Goal: Task Accomplishment & Management: Manage account settings

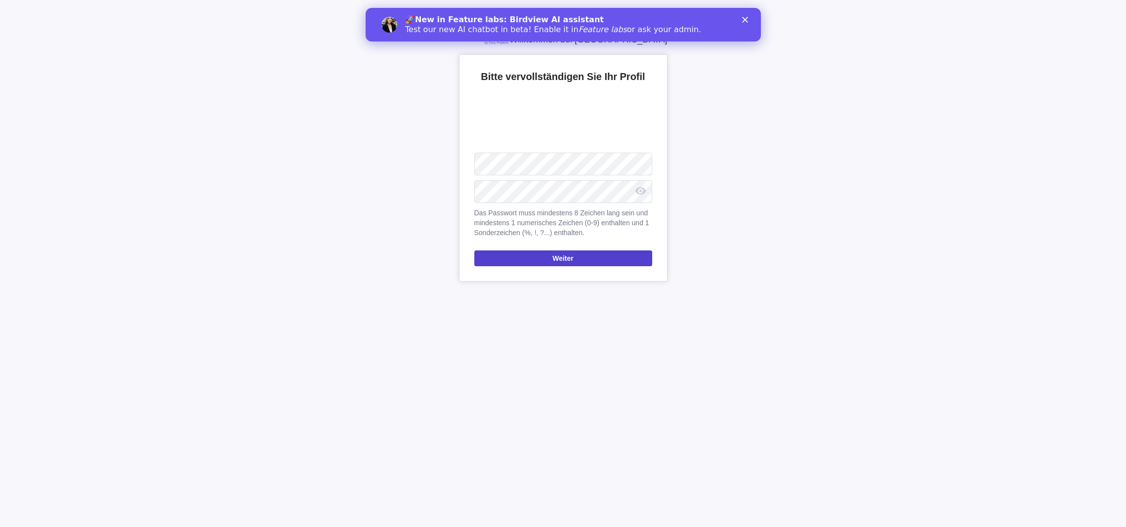
click at [555, 261] on span "Weiter" at bounding box center [562, 258] width 21 height 12
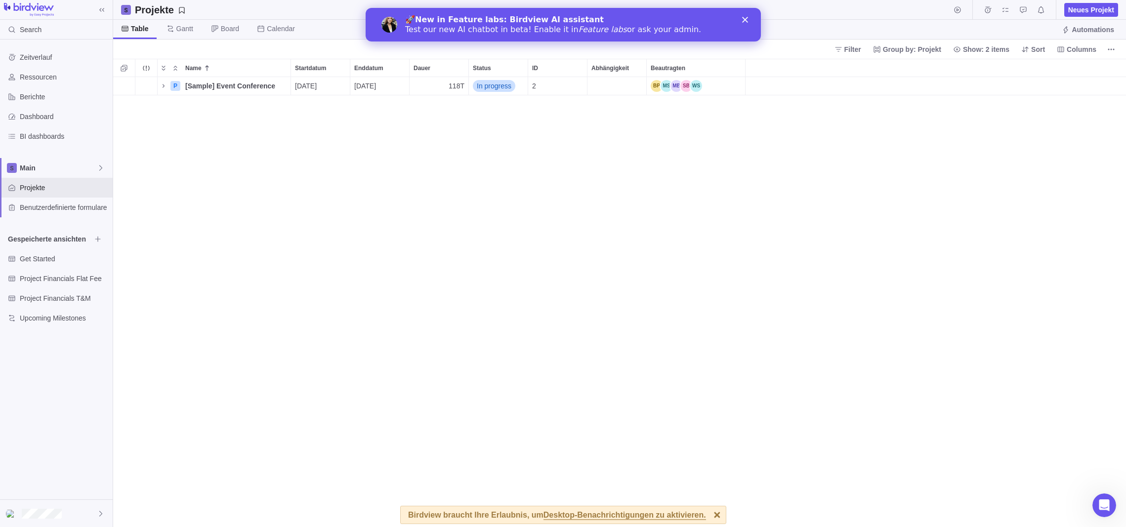
scroll to position [443, 1005]
click at [746, 17] on icon "Close" at bounding box center [744, 20] width 6 height 6
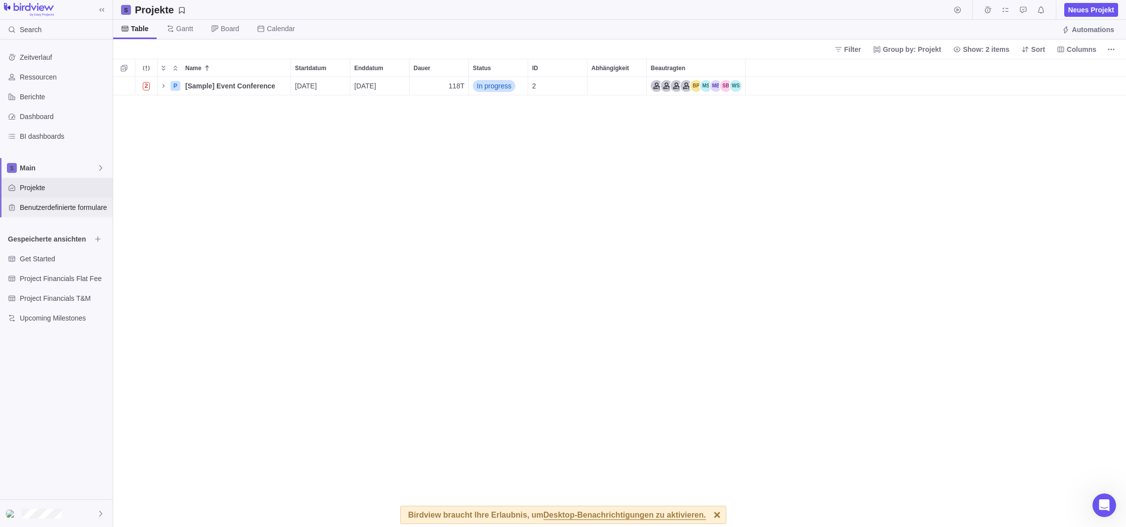
click at [60, 204] on span "Benutzerdefinierte formulare" at bounding box center [64, 207] width 89 height 10
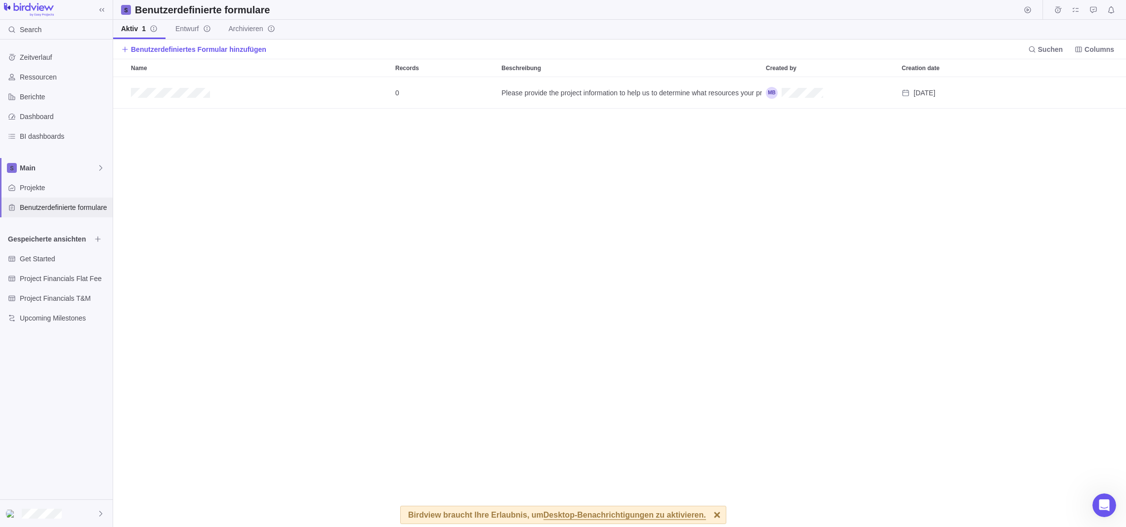
scroll to position [443, 1005]
click at [37, 188] on span "Projekte" at bounding box center [64, 188] width 89 height 10
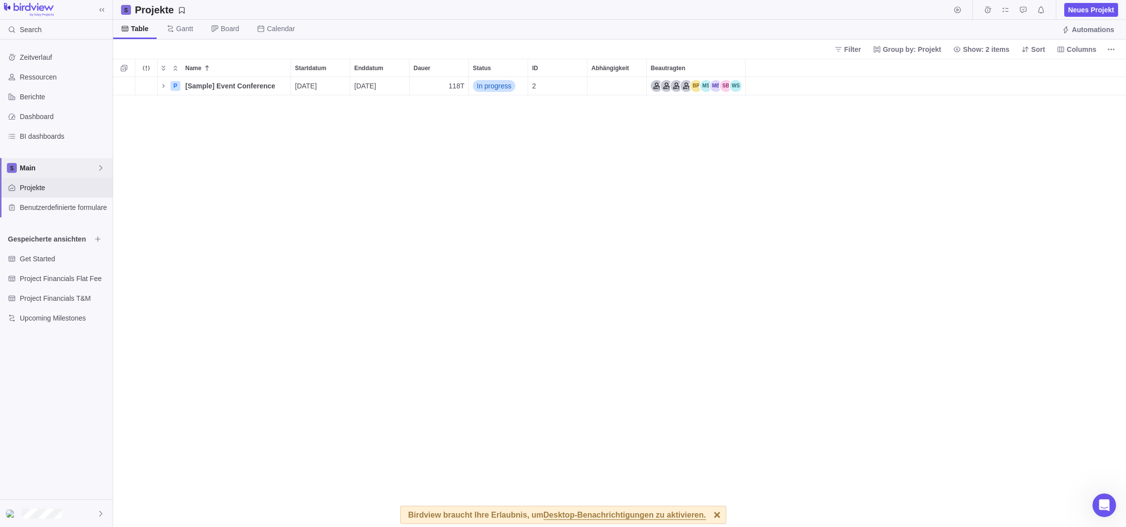
scroll to position [443, 1005]
click at [101, 167] on icon at bounding box center [100, 167] width 3 height 5
click at [215, 201] on body "Search Zeitverlauf Ressourcen Berichte Dashboard BI dashboards Main Projekte Be…" at bounding box center [563, 263] width 1126 height 527
click at [100, 166] on icon at bounding box center [101, 168] width 8 height 8
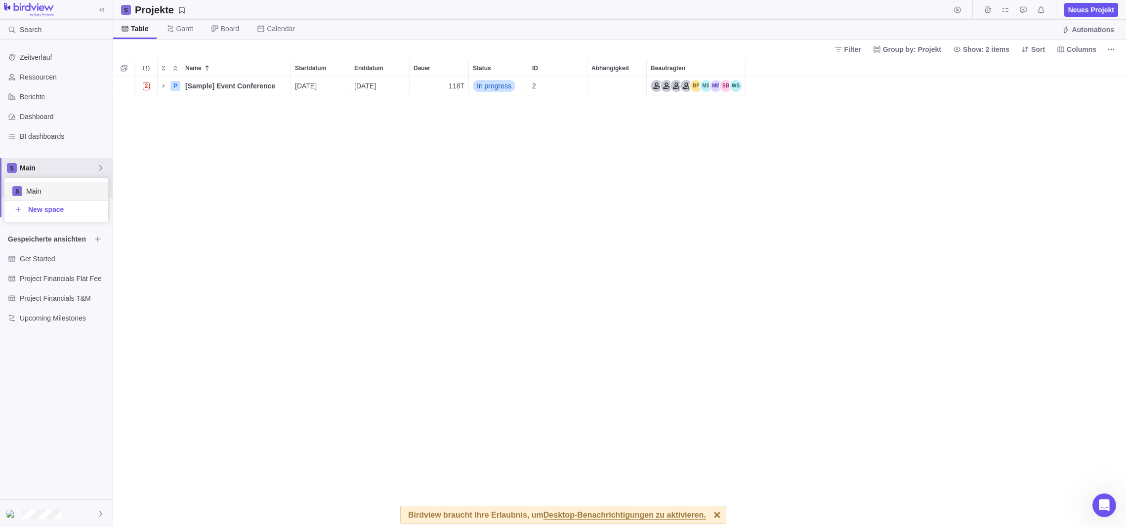
click at [204, 167] on body "Search Zeitverlauf Ressourcen Berichte Dashboard BI dashboards Main Projekte Be…" at bounding box center [563, 263] width 1126 height 527
click at [101, 167] on icon at bounding box center [100, 167] width 3 height 5
click at [55, 209] on span "New space" at bounding box center [46, 209] width 36 height 10
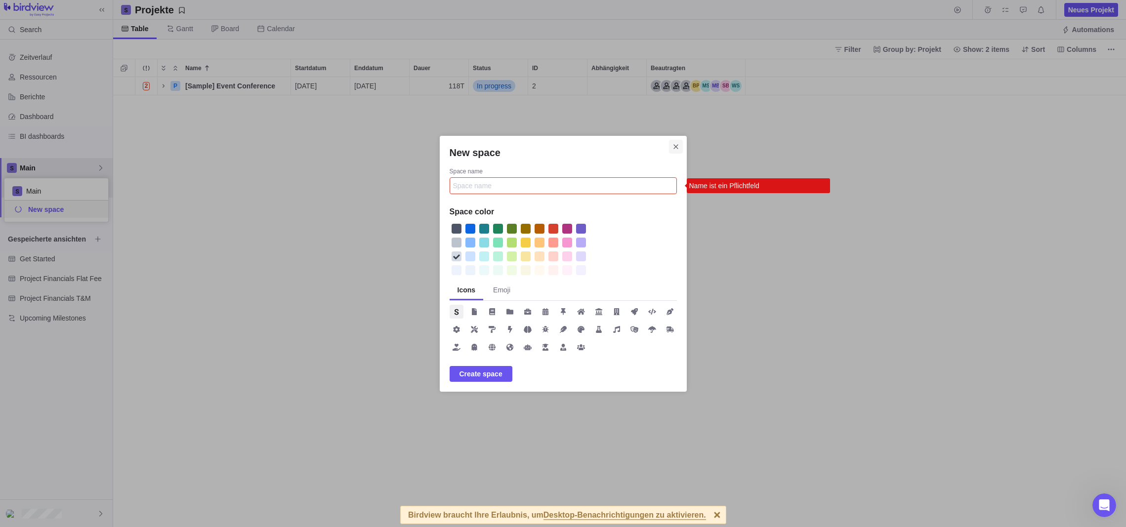
click at [674, 143] on icon "Schließen" at bounding box center [676, 147] width 8 height 8
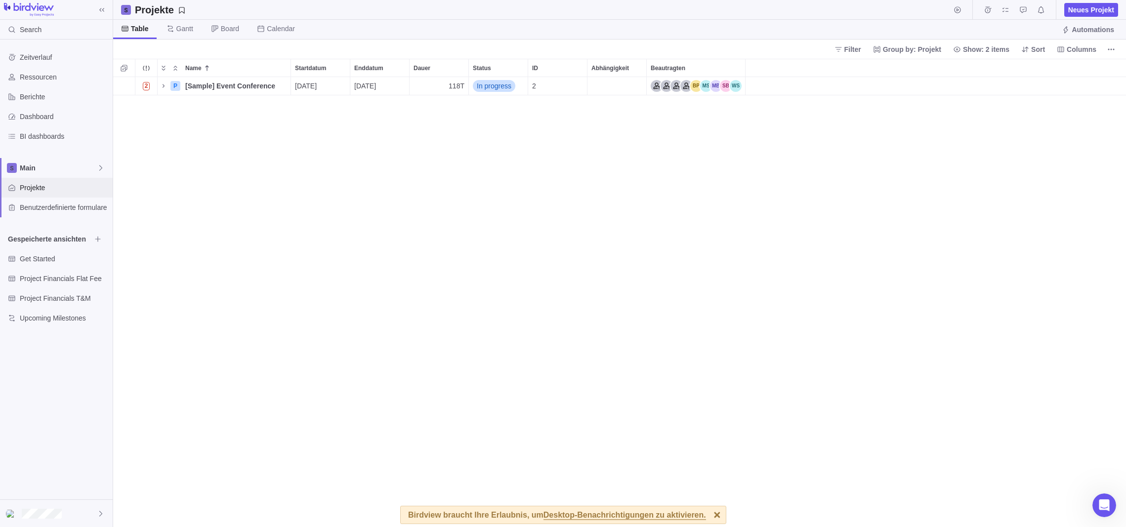
click at [28, 186] on span "Projekte" at bounding box center [64, 188] width 89 height 10
click at [162, 84] on icon "Name" at bounding box center [164, 86] width 8 height 8
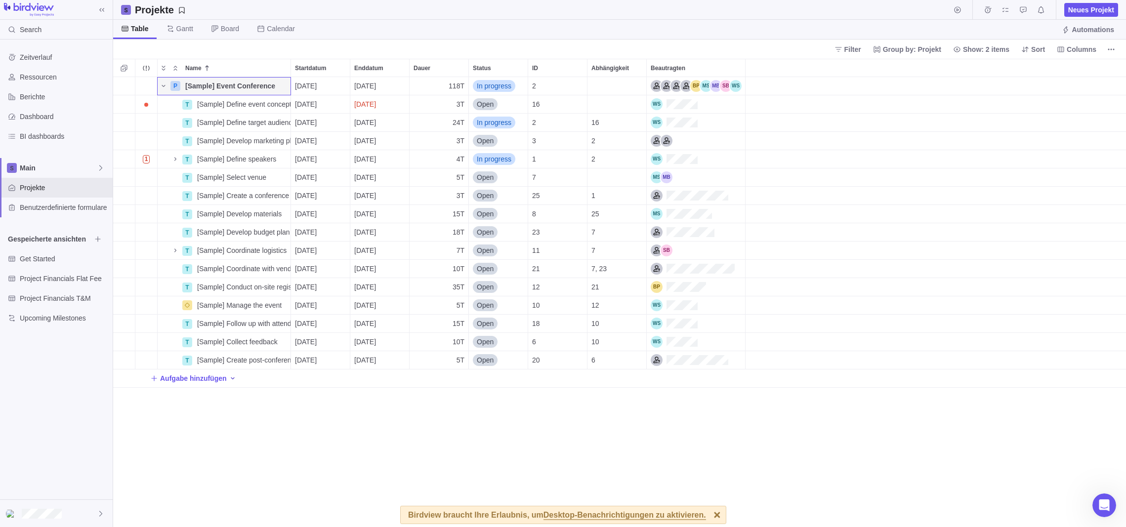
click at [234, 377] on icon "Aufgabe hinzufügen" at bounding box center [233, 378] width 8 height 8
click at [396, 424] on div "Name Startdatum Enddatum Dauer Status ID Abhängigkeit Beautragten P [Sample] Ev…" at bounding box center [619, 293] width 1012 height 468
click at [44, 8] on img at bounding box center [29, 10] width 50 height 14
click at [98, 511] on icon at bounding box center [101, 514] width 8 height 8
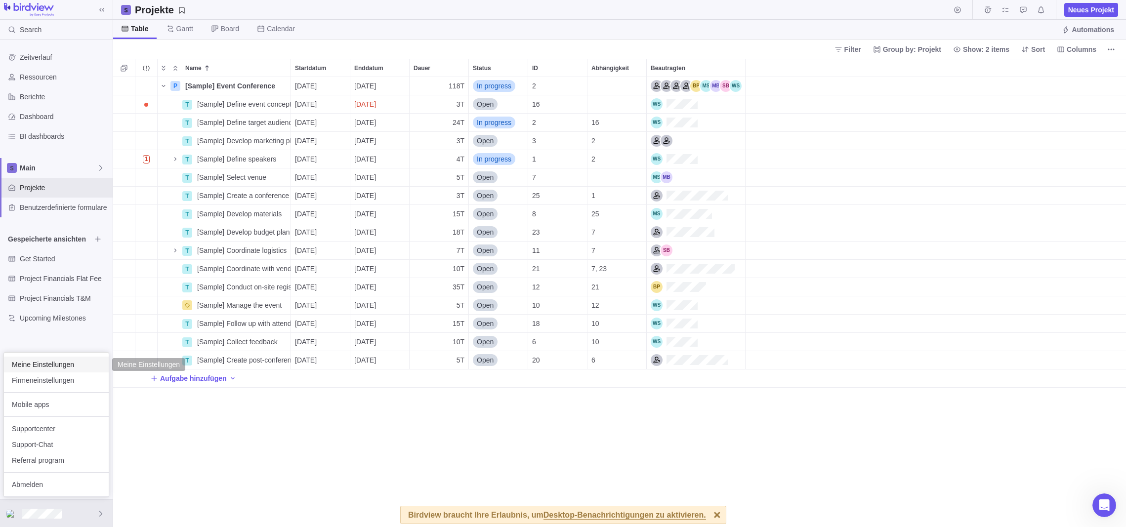
click at [55, 363] on span "Meine Einstellungen" at bounding box center [56, 365] width 89 height 10
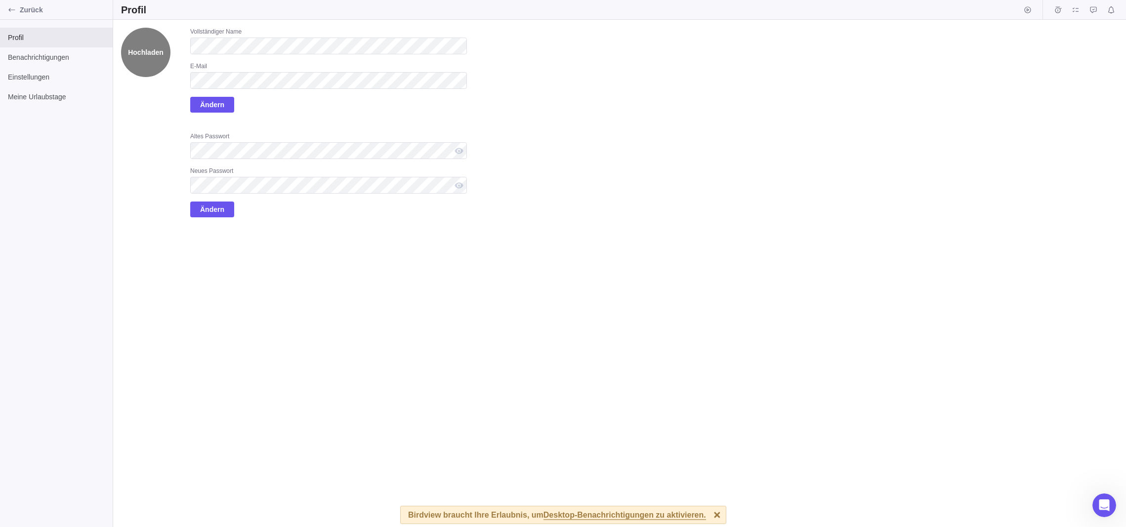
click at [143, 53] on label "Hochladen" at bounding box center [145, 52] width 49 height 49
click at [0, 0] on input "Hochladen" at bounding box center [0, 0] width 0 height 0
click at [22, 58] on span "Benachrichtigungen" at bounding box center [56, 57] width 97 height 10
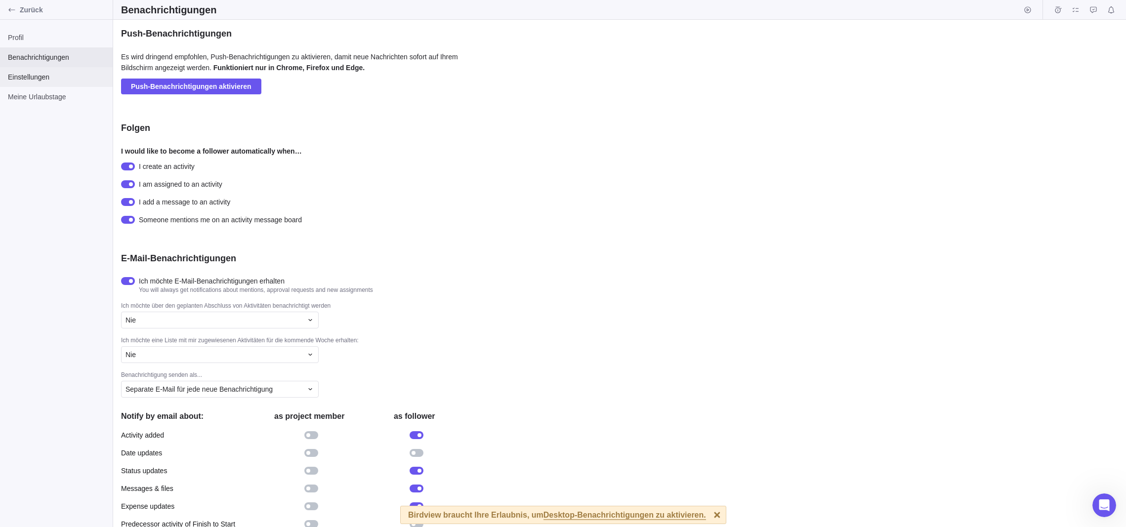
click at [20, 79] on span "Einstellungen" at bounding box center [56, 77] width 97 height 10
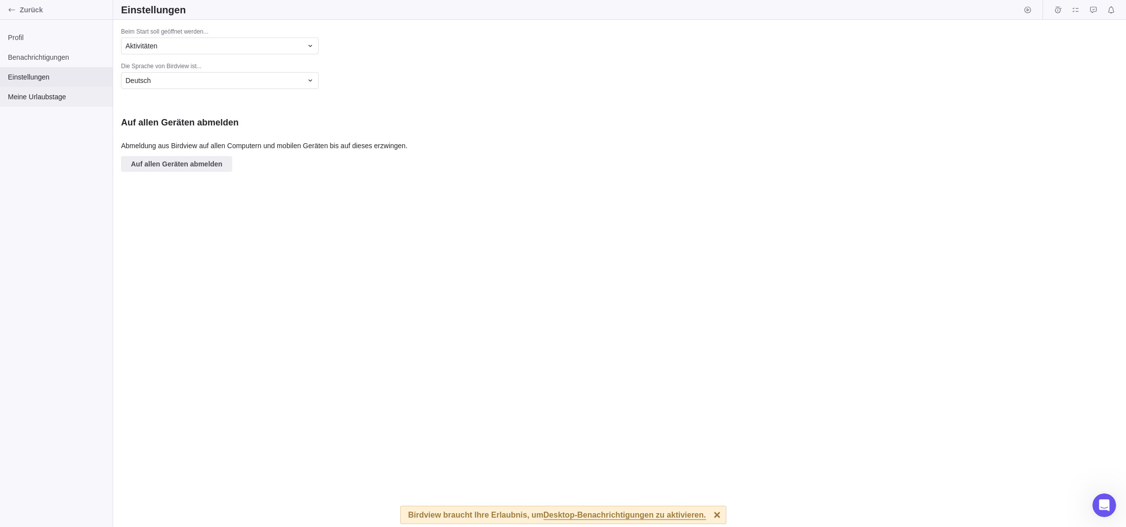
click at [24, 95] on span "Meine Urlaubstage" at bounding box center [56, 97] width 97 height 10
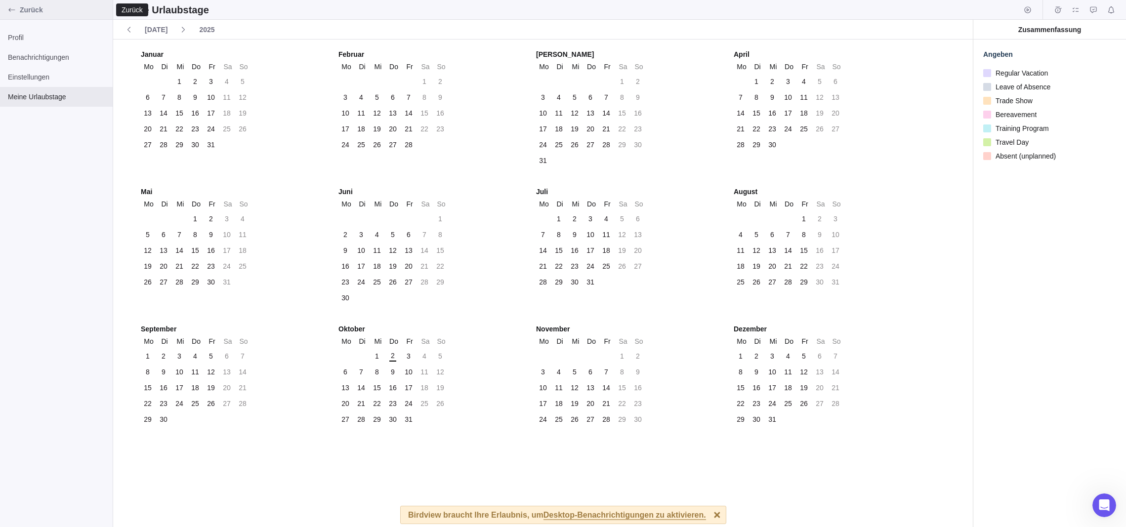
click at [12, 9] on icon "Zurück" at bounding box center [12, 10] width 8 height 8
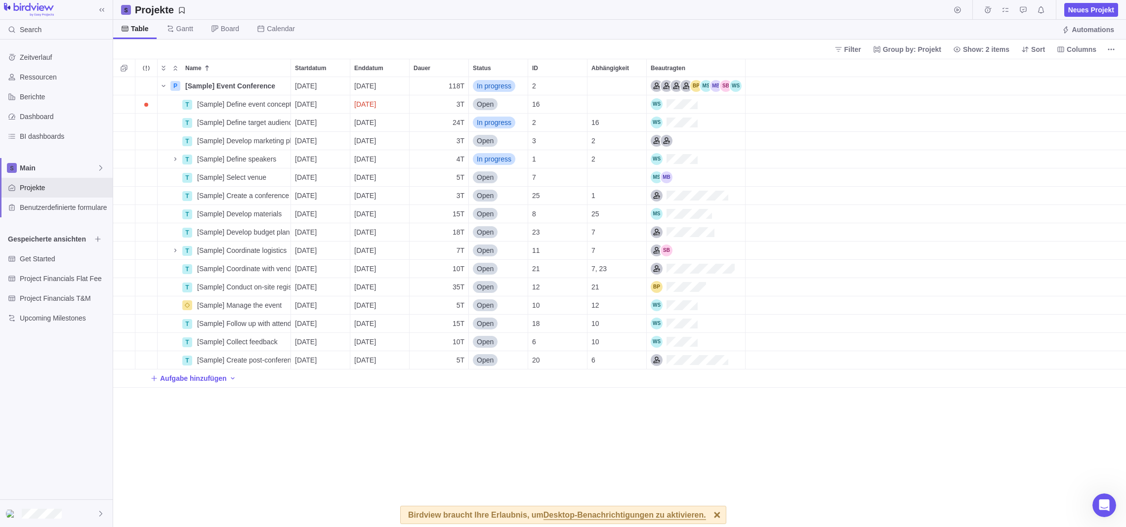
scroll to position [443, 1005]
click at [75, 185] on span "Projekte" at bounding box center [64, 188] width 89 height 10
click at [1095, 7] on span "Neues Projekt" at bounding box center [1091, 10] width 46 height 10
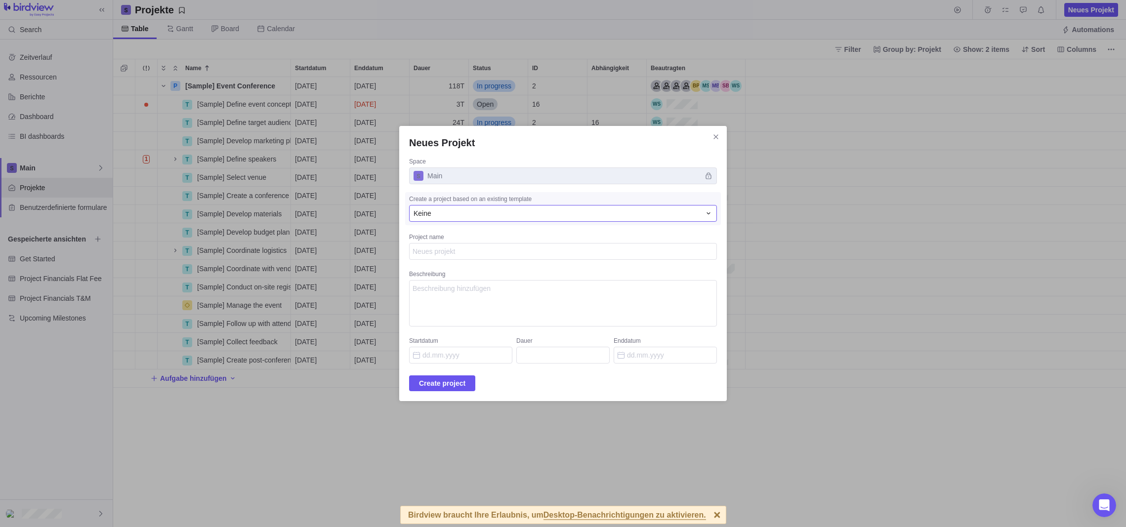
click at [478, 211] on div "Keine" at bounding box center [556, 213] width 287 height 10
click at [462, 249] on textarea "Project name" at bounding box center [563, 251] width 308 height 17
type textarea "x"
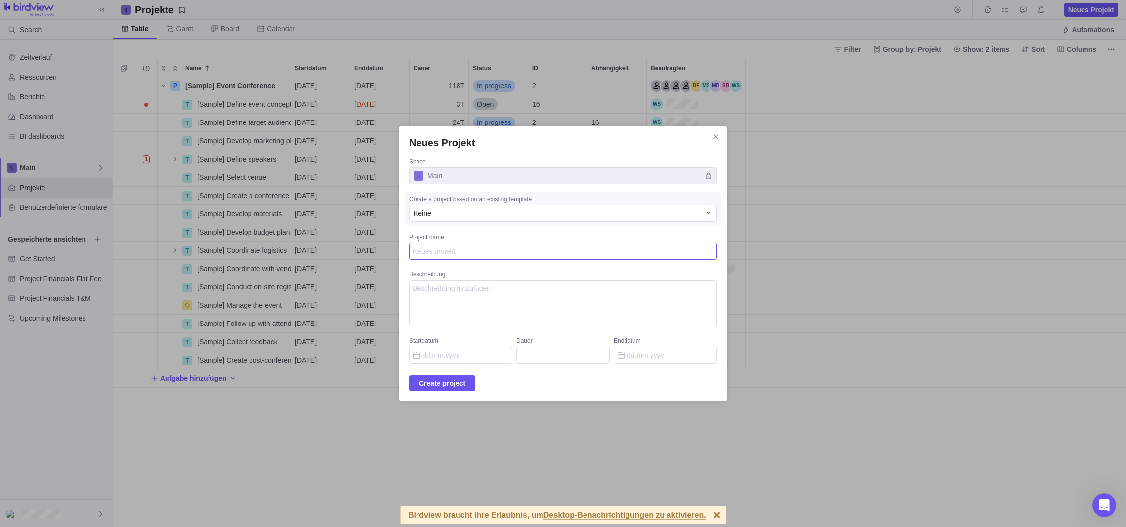
type textarea "N"
type textarea "x"
type textarea "Ne"
type textarea "x"
type textarea "Neu"
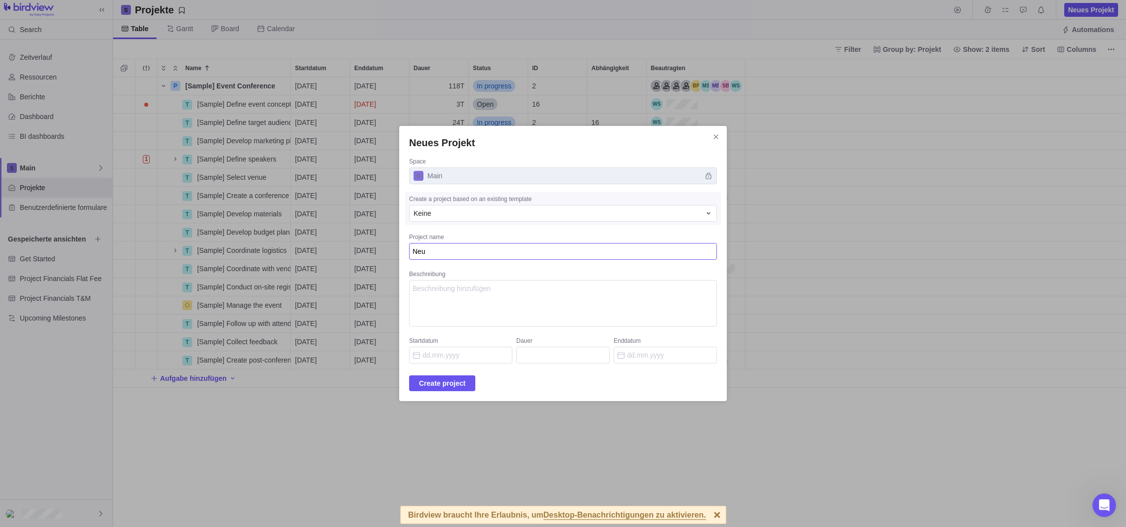
type textarea "x"
type textarea "Neue"
type textarea "x"
type textarea "Neues"
type textarea "x"
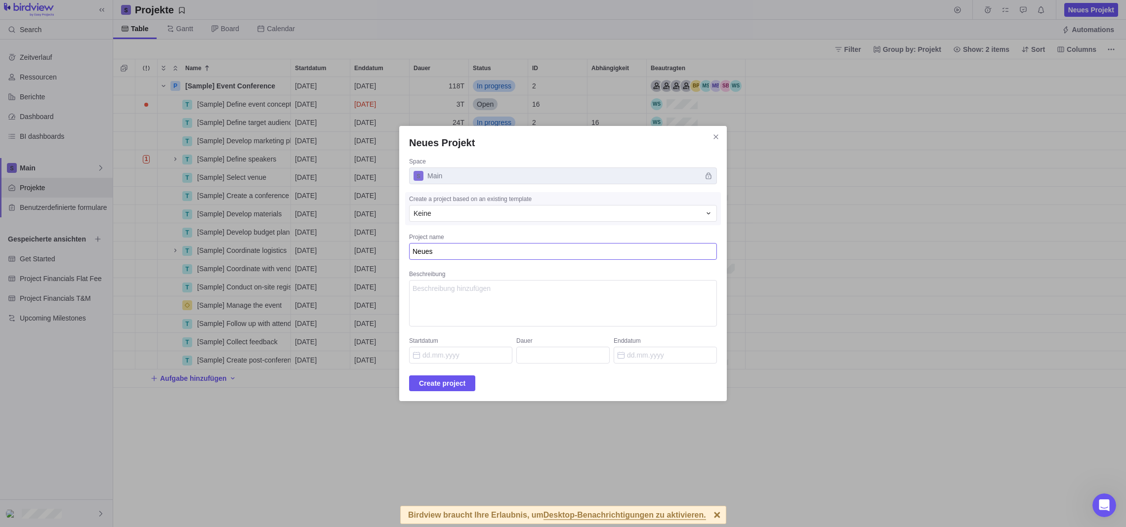
type textarea "Neues"
type textarea "x"
type textarea "Neues W"
type textarea "x"
type textarea "Neues Wo"
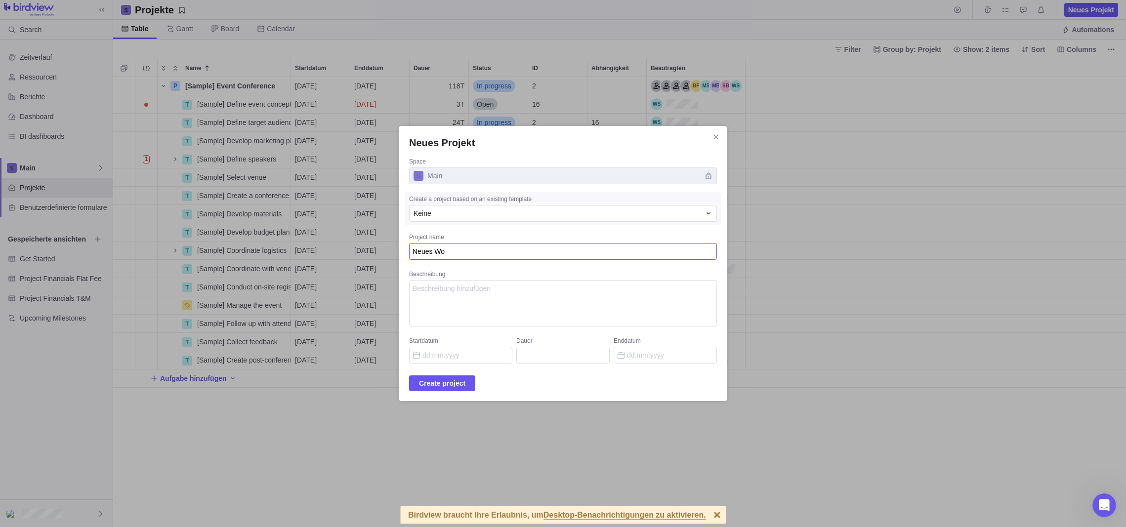
type textarea "x"
type textarea "Neues Wor"
type textarea "x"
type textarea "Neues Work"
type textarea "x"
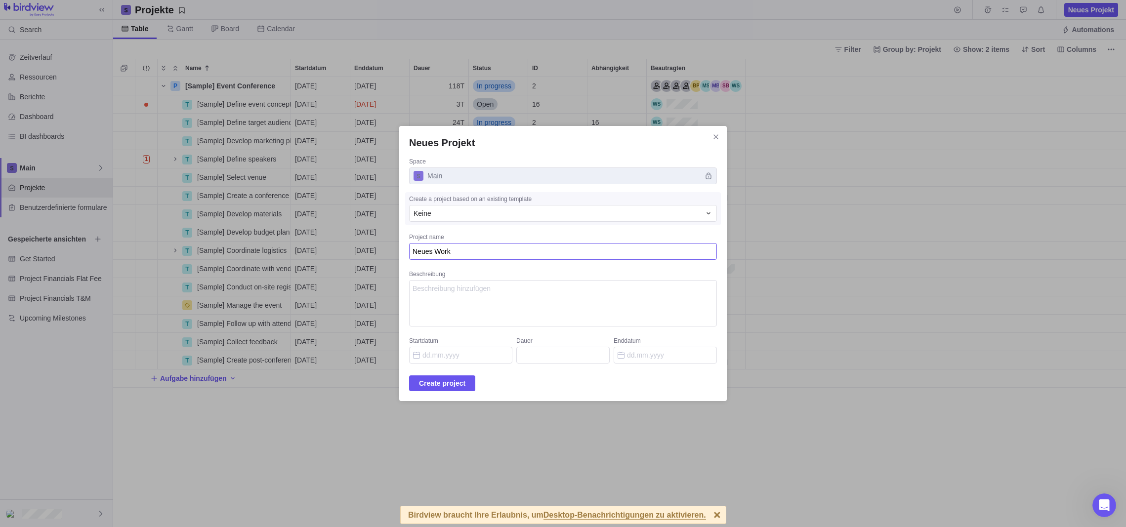
type textarea "Neues WorkO"
type textarea "x"
type textarea "Neues WorkOS"
type textarea "x"
type textarea "Neues WorkOS"
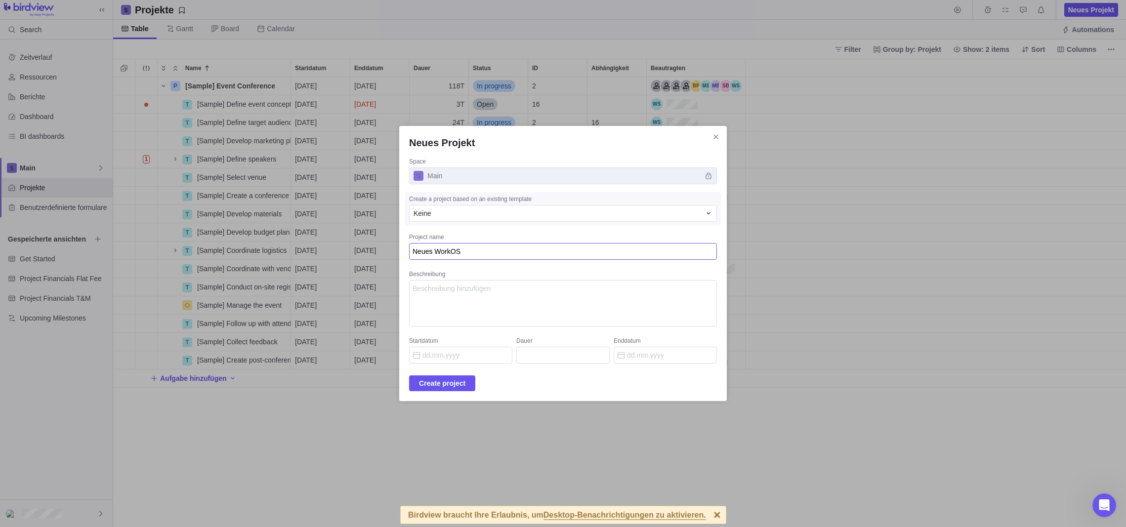
type textarea "x"
type textarea "Neues WorkOS u"
type textarea "x"
type textarea "Neues WorkOS un"
type textarea "x"
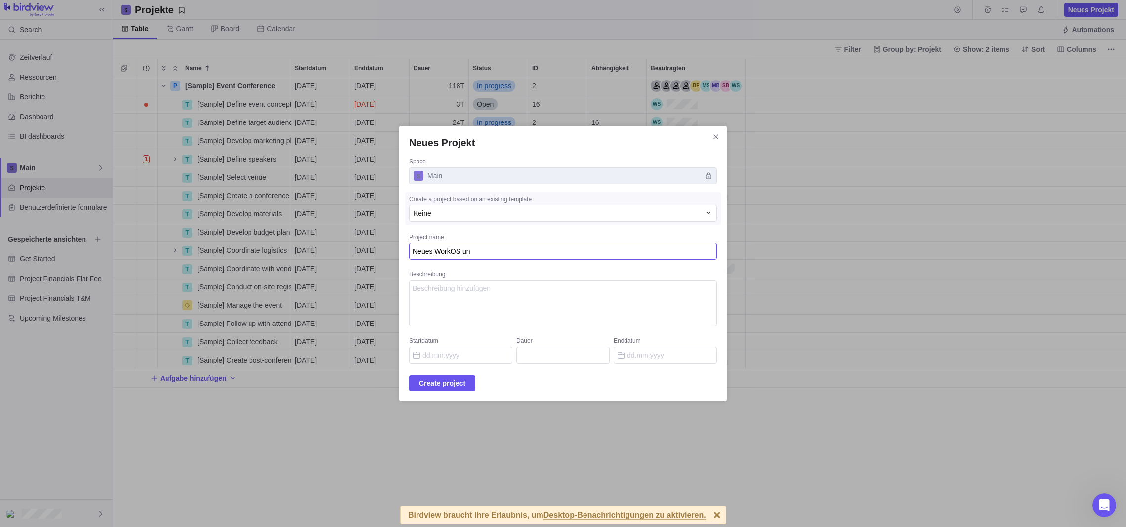
type textarea "Neues WorkOS und"
click at [421, 254] on textarea "Neues WorkOS und" at bounding box center [563, 251] width 308 height 17
type textarea "x"
type textarea "P WorkOS und"
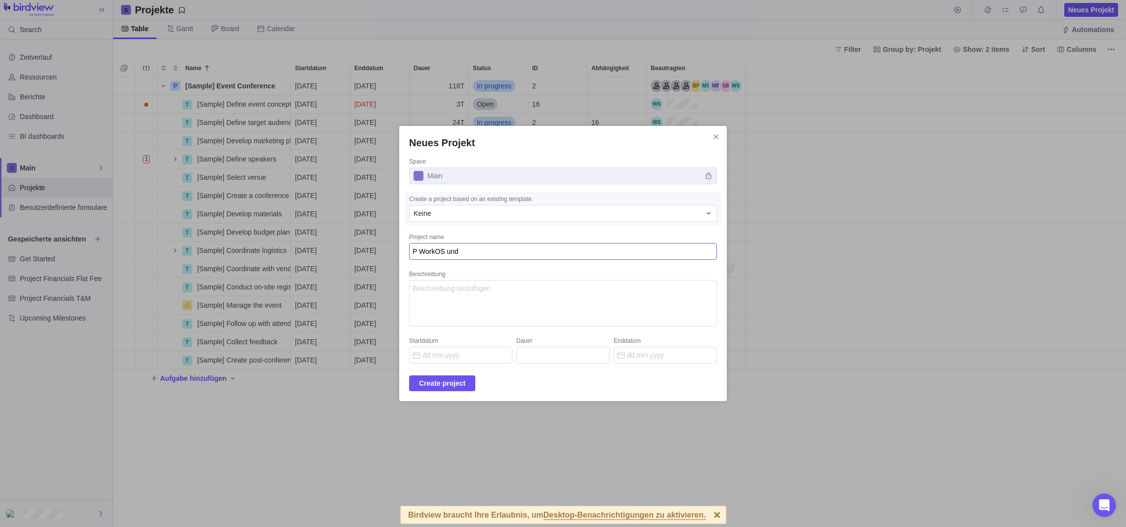
type textarea "x"
type textarea "Pr WorkOS und"
type textarea "x"
type textarea "Pro WorkOS und"
type textarea "x"
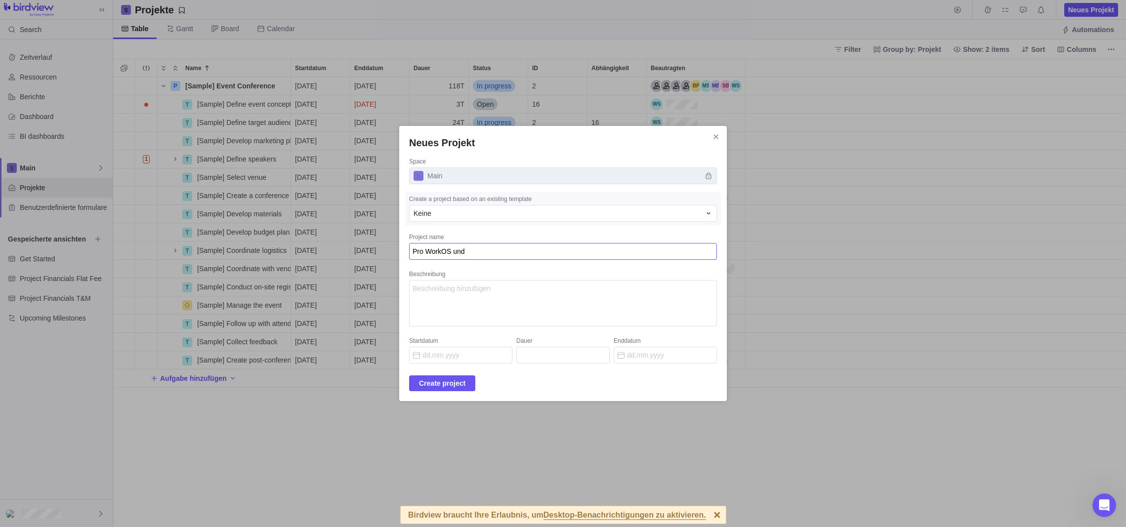
type textarea "Prom WorkOS und"
type textarea "x"
type textarea "Promo WorkOS und"
type textarea "x"
type textarea "Promos WorkOS und"
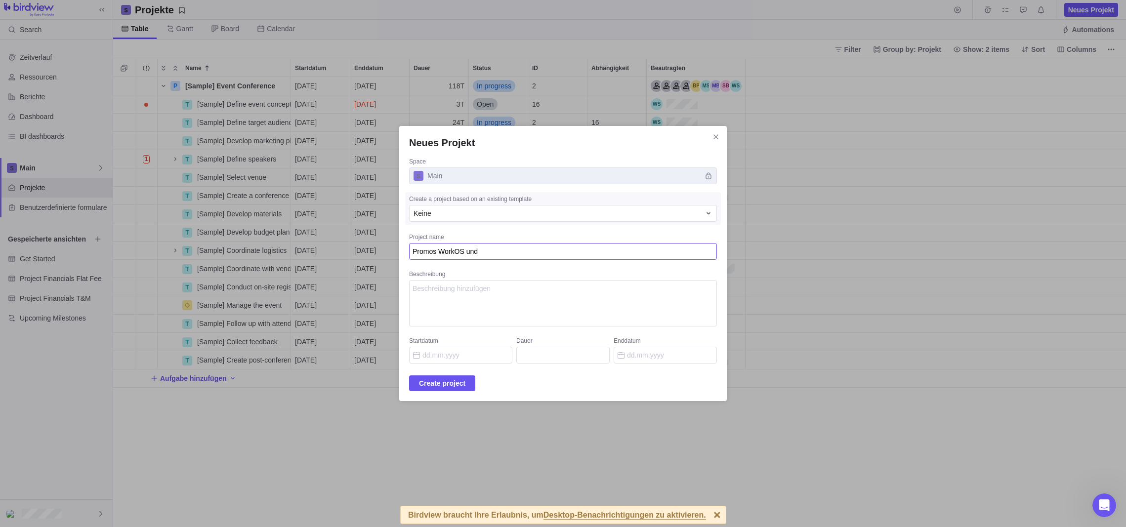
click at [491, 251] on textarea "Promos WorkOS und" at bounding box center [563, 251] width 308 height 17
type textarea "x"
type textarea "Promos WorkOS und"
type textarea "x"
type textarea "Promos WorkOS und P"
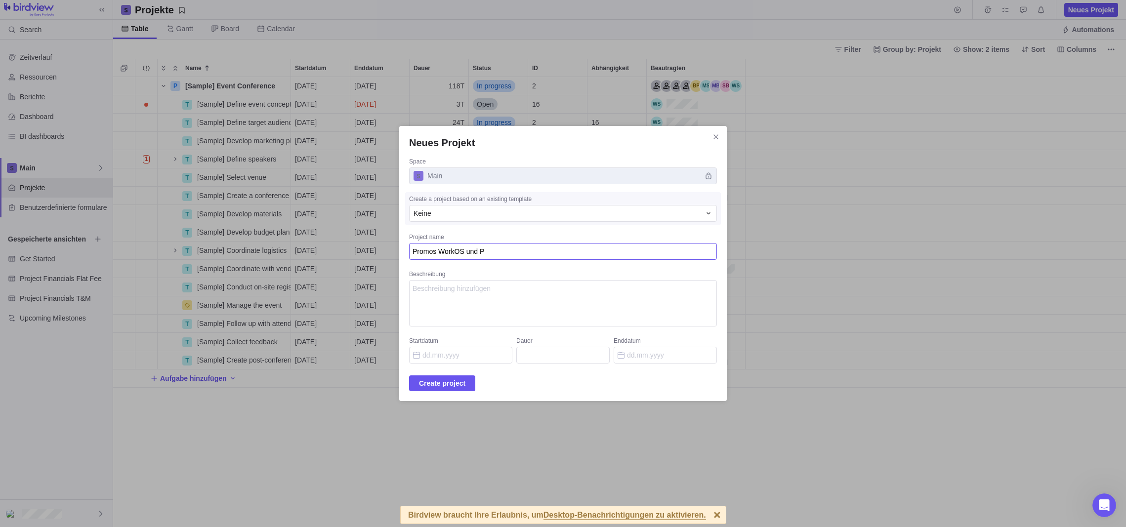
type textarea "x"
type textarea "Promos WorkOS und Pr"
type textarea "x"
type textarea "Promos WorkOS und Pro"
type textarea "x"
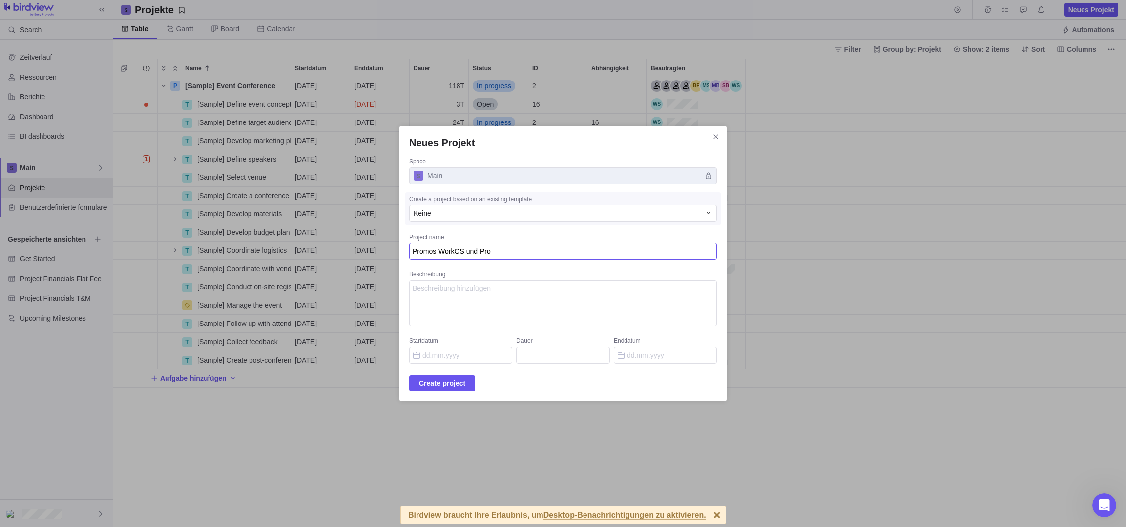
type textarea "Promos WorkOS und Proz"
type textarea "x"
type textarea "Promos WorkOS und Proze"
type textarea "x"
type textarea "Promos WorkOS und Prozes"
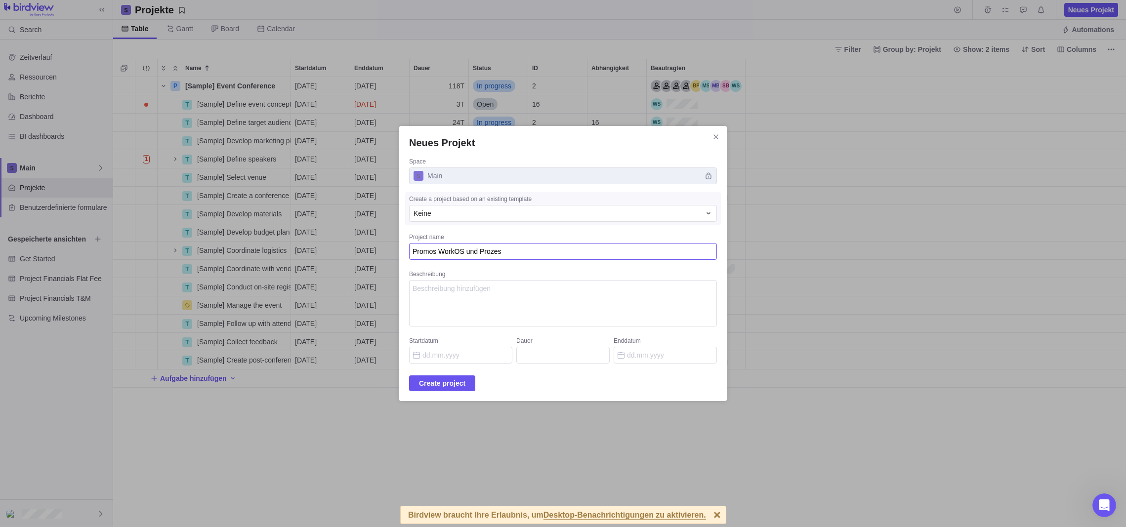
type textarea "x"
type textarea "Promos WorkOS und Prozess"
type textarea "x"
type textarea "Promos WorkOS und Prozesse"
click at [463, 361] on input "Startdatum" at bounding box center [460, 355] width 103 height 17
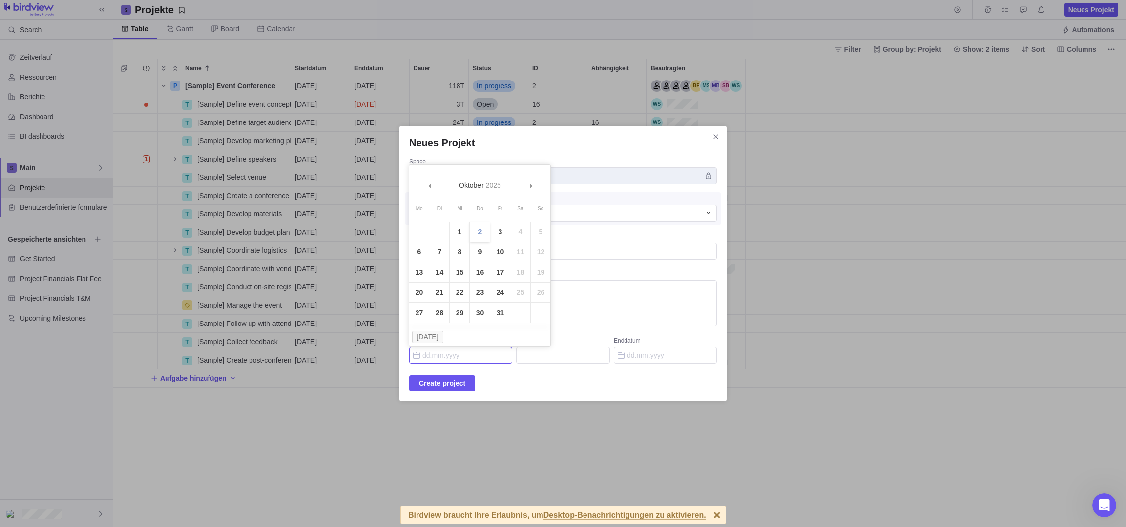
click at [479, 228] on link "2" at bounding box center [480, 232] width 20 height 20
type input "02.10.2025"
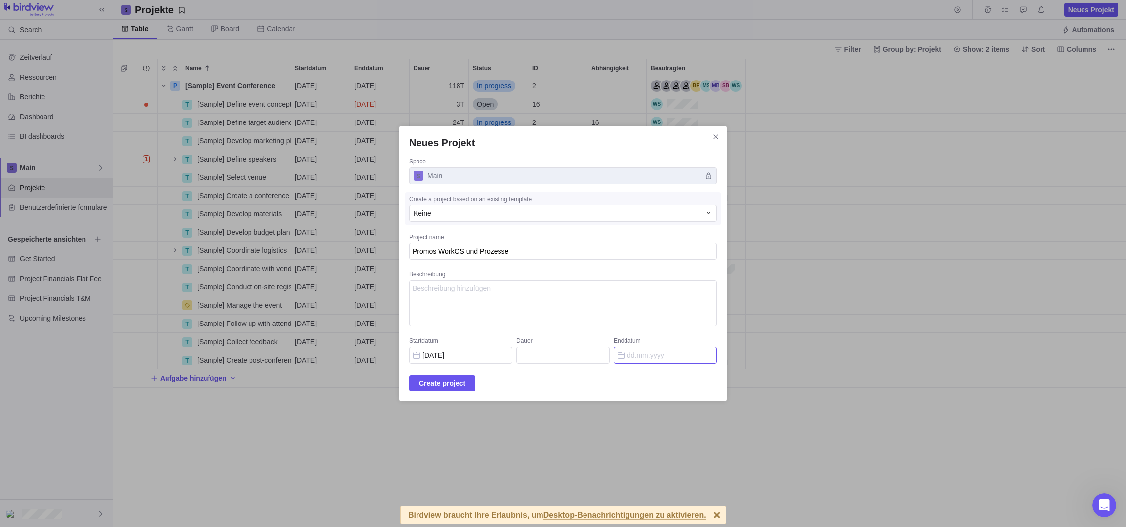
click at [625, 353] on input "Enddatum" at bounding box center [664, 355] width 103 height 17
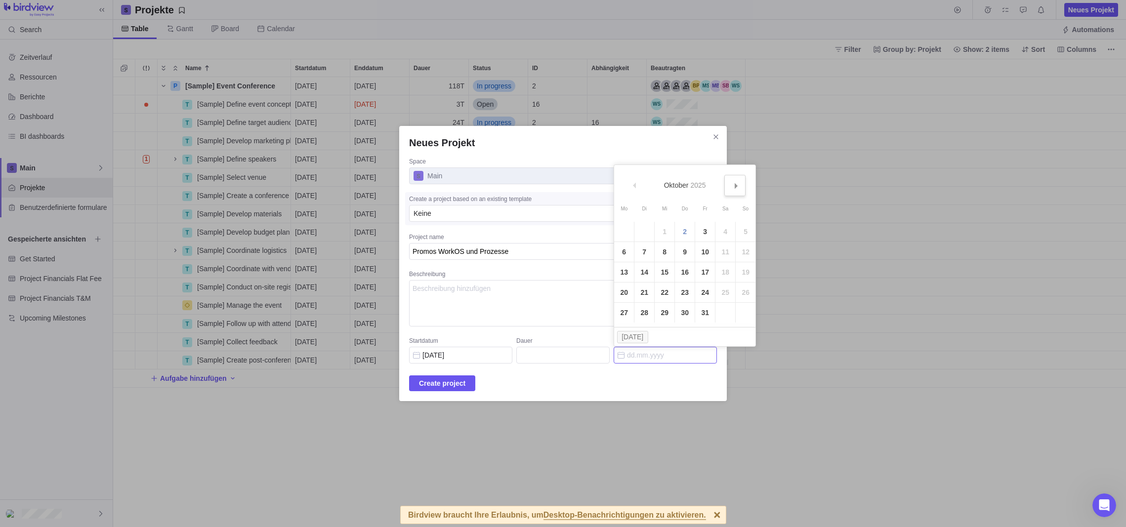
click at [734, 183] on span "Vor&#x3e;" at bounding box center [735, 185] width 5 height 5
click at [703, 310] on link "27" at bounding box center [705, 313] width 20 height 20
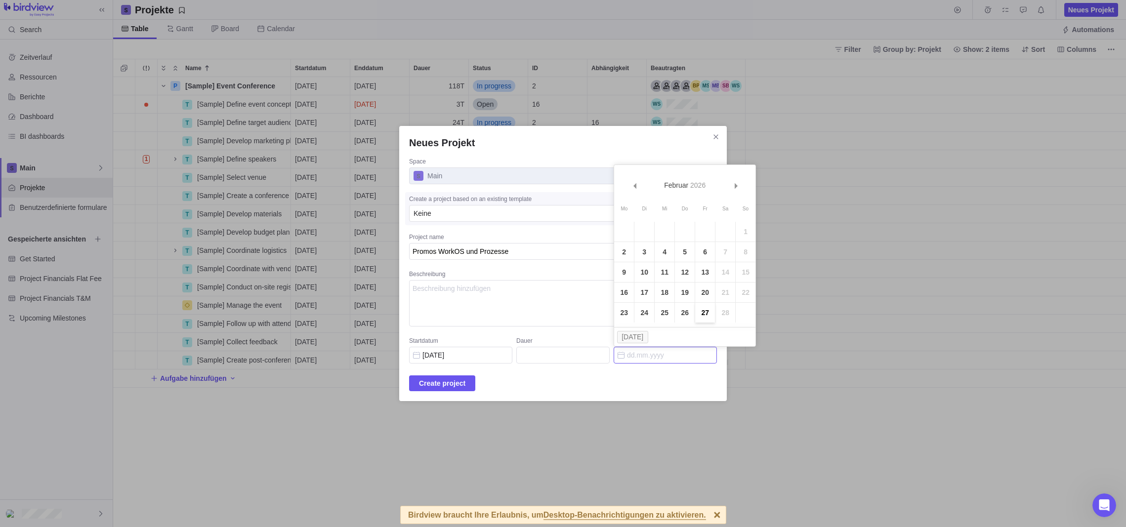
type input "107"
type input "27.02.2026"
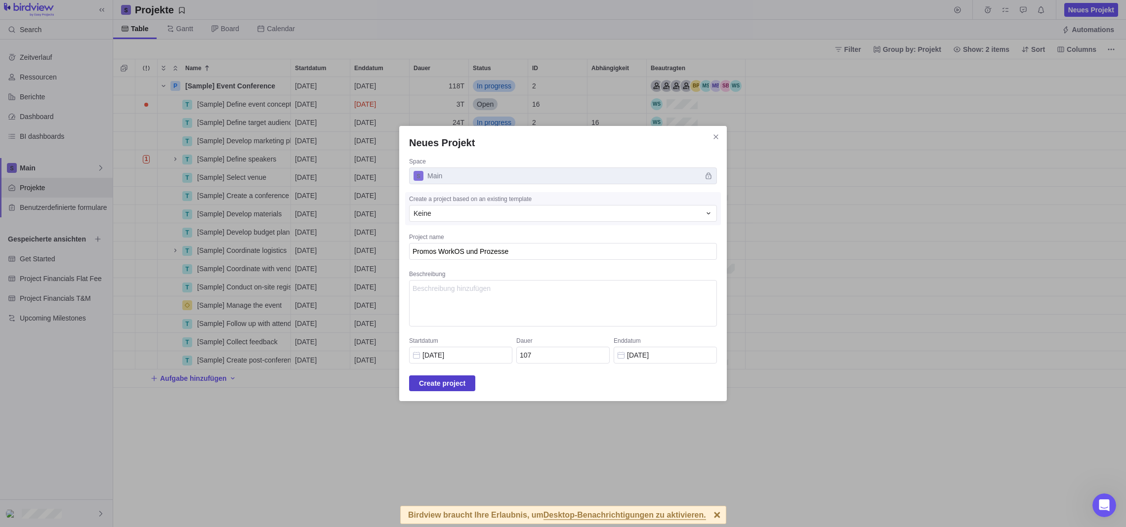
click at [440, 382] on span "Create project" at bounding box center [442, 383] width 46 height 12
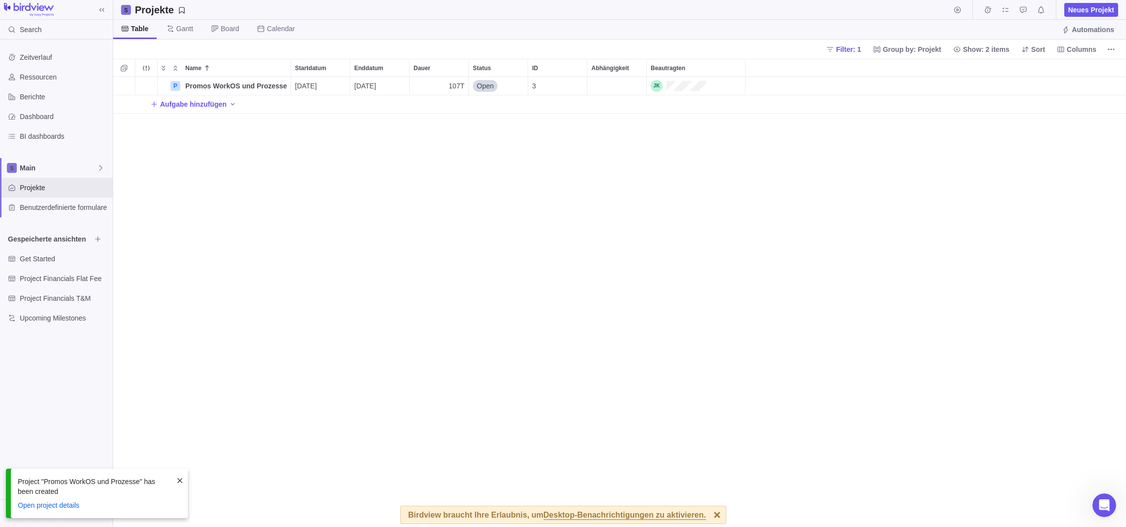
scroll to position [443, 1005]
click at [234, 104] on icon "Aufgabe hinzufügen" at bounding box center [232, 104] width 3 height 2
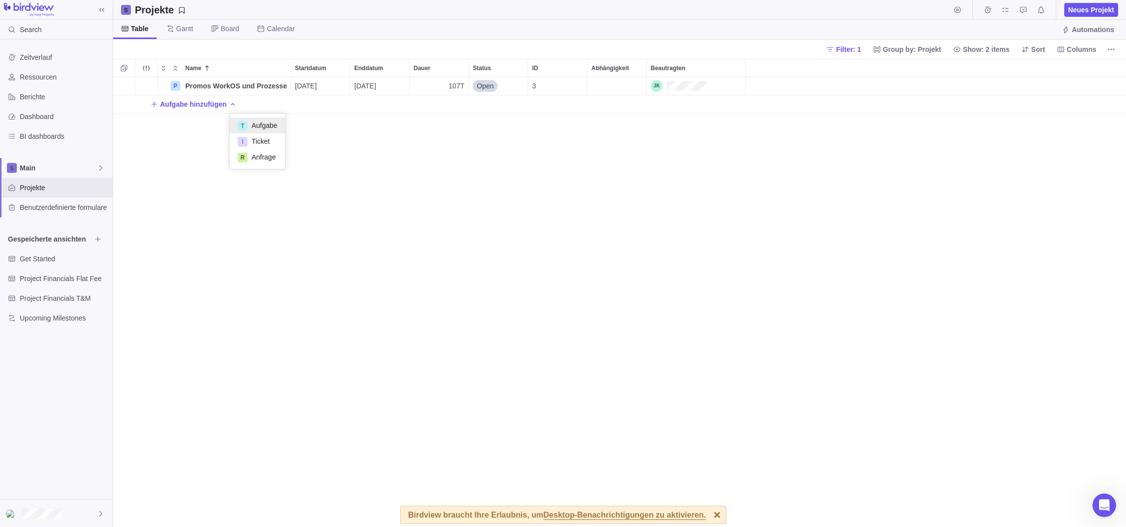
click at [258, 123] on span "Aufgabe" at bounding box center [264, 126] width 26 height 10
click at [303, 182] on div "Name Startdatum Enddatum Dauer Status ID Abhängigkeit Beautragten P Promos Work…" at bounding box center [619, 293] width 1012 height 468
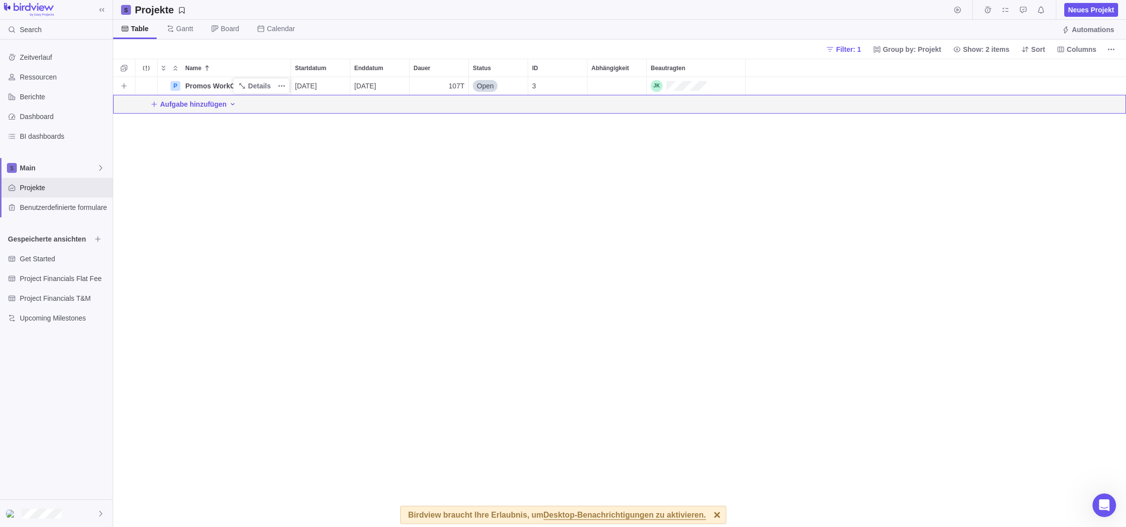
click at [216, 83] on span "Promos WorkOS und Prozesse" at bounding box center [236, 86] width 102 height 10
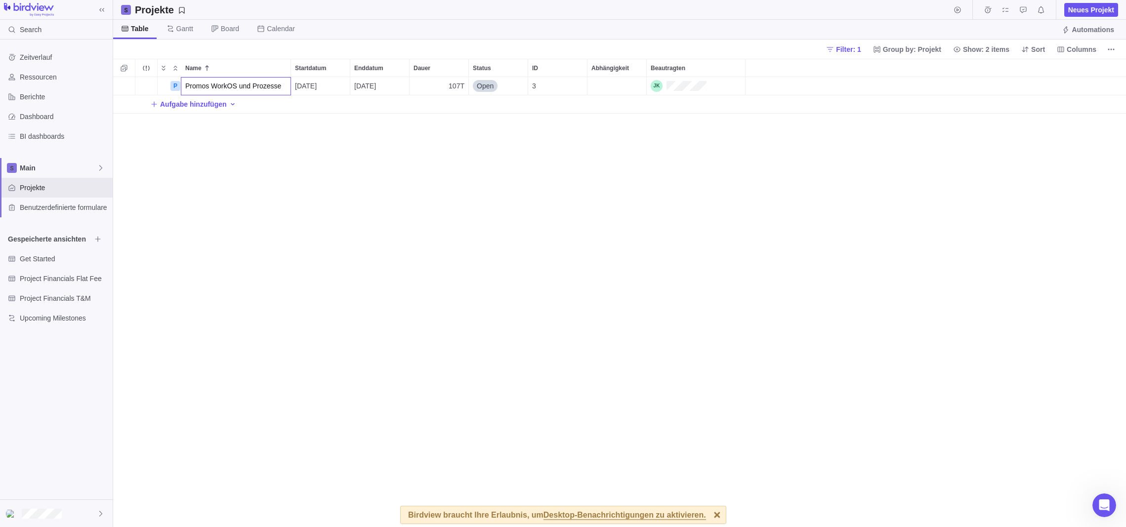
click at [121, 84] on div "Name Startdatum Enddatum Dauer Status ID Abhängigkeit Beautragten P Promos Work…" at bounding box center [619, 293] width 1012 height 468
click at [214, 86] on span "Promos WorkOS und Prozesse" at bounding box center [236, 86] width 102 height 10
click at [263, 161] on div "Name Startdatum Enddatum Dauer Status ID Abhängigkeit Beautragten P Promos Work…" at bounding box center [619, 293] width 1012 height 468
click at [233, 101] on icon "Aufgabe hinzufügen" at bounding box center [233, 104] width 8 height 8
click at [264, 123] on span "Aufgabe" at bounding box center [264, 126] width 26 height 10
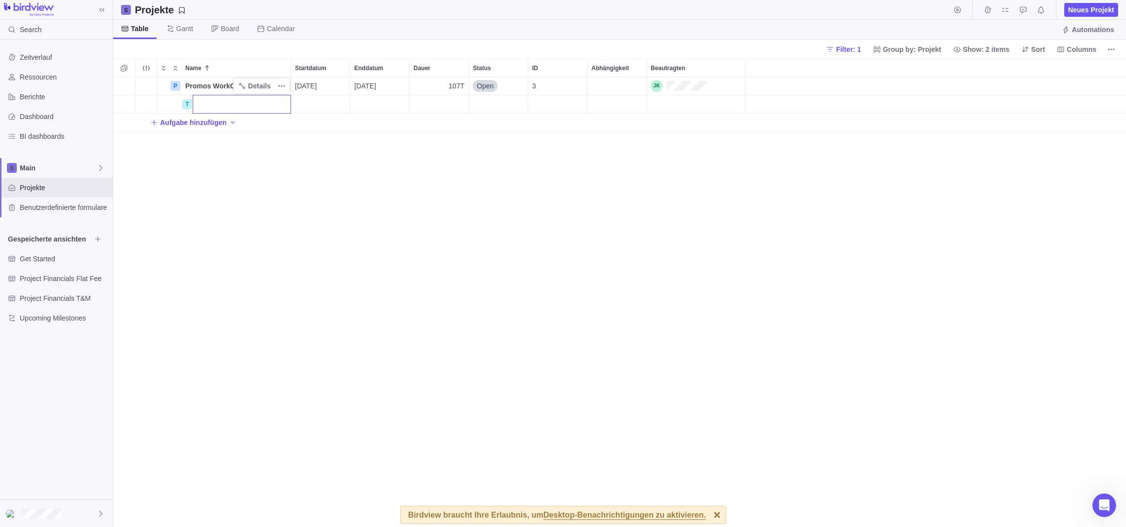
click at [365, 253] on div "Name Startdatum Enddatum Dauer Status ID Abhängigkeit Beautragten P Promos Work…" at bounding box center [619, 293] width 1012 height 468
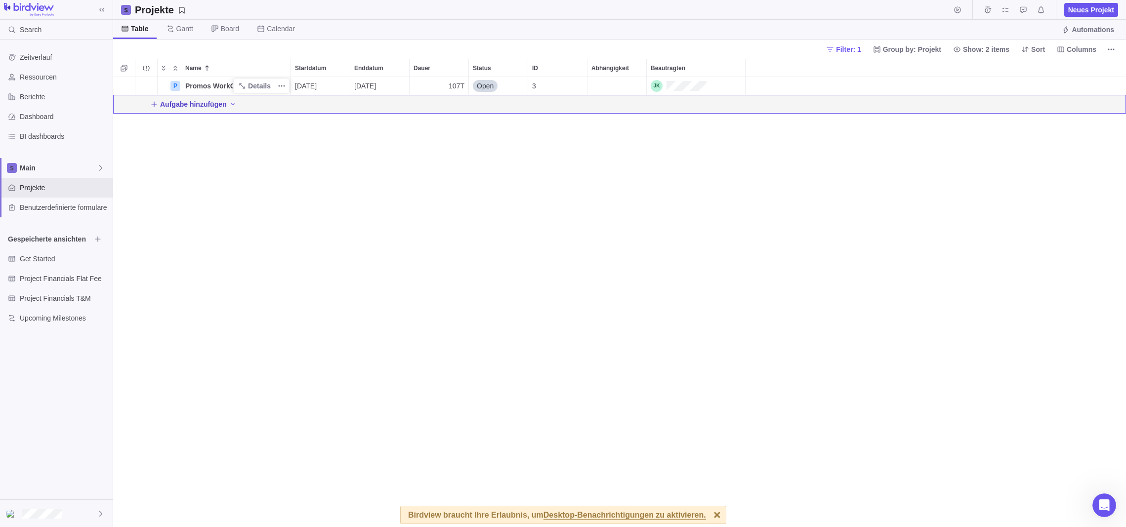
click at [184, 104] on span "Aufgabe hinzufügen" at bounding box center [193, 104] width 67 height 10
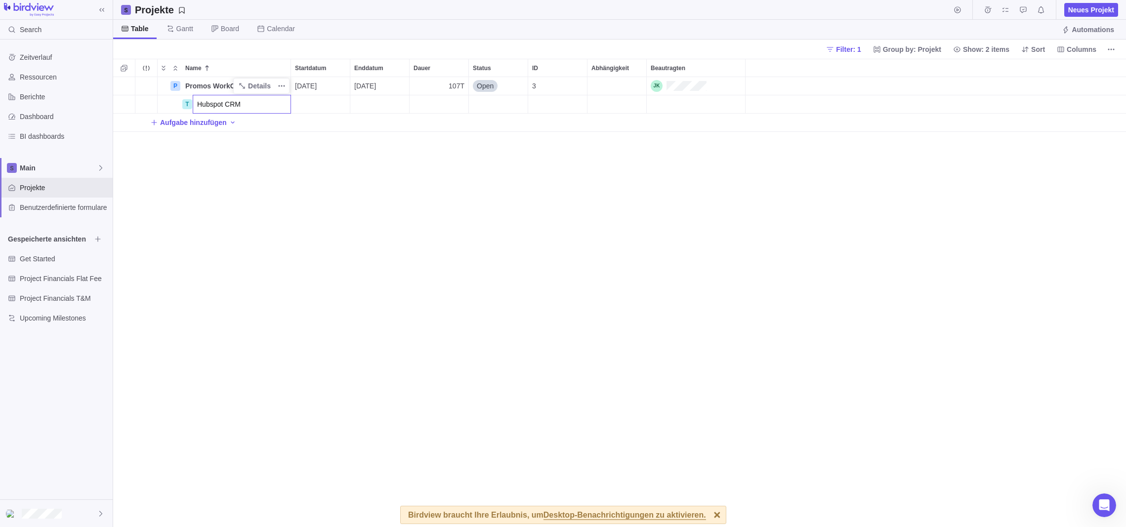
type input "Hubspot CRM"
click at [344, 208] on div "Name Startdatum Enddatum Dauer Status ID Abhängigkeit Beautragten P Promos Work…" at bounding box center [619, 293] width 1012 height 468
click at [668, 102] on div "Beautragten" at bounding box center [695, 104] width 98 height 18
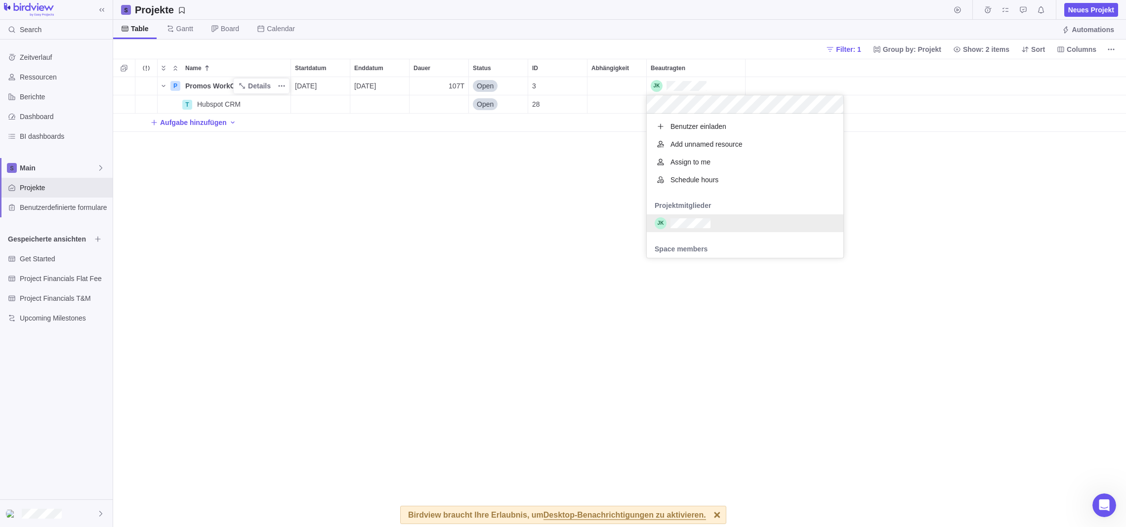
click at [684, 248] on span "Space members" at bounding box center [680, 249] width 69 height 10
click at [475, 390] on div "Name Startdatum Enddatum Dauer Status ID Abhängigkeit Beautragten P Promos Work…" at bounding box center [619, 293] width 1012 height 468
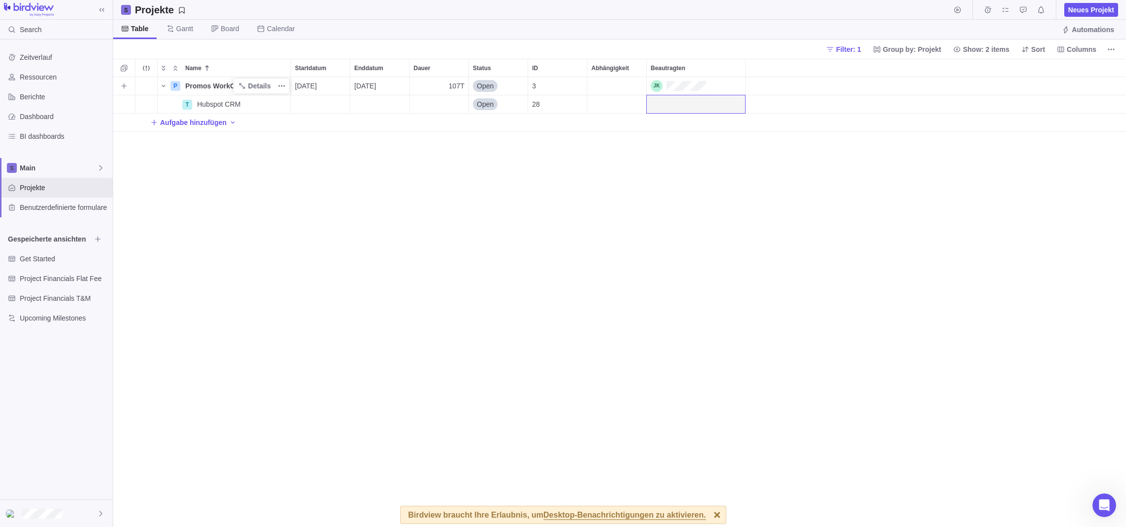
click at [716, 85] on div "Beautragten" at bounding box center [695, 86] width 98 height 18
click at [492, 266] on div "Name Startdatum Enddatum Dauer Status ID Abhängigkeit Beautragten P Promos Work…" at bounding box center [619, 293] width 1012 height 468
click at [663, 102] on div "Beautragten" at bounding box center [695, 104] width 98 height 18
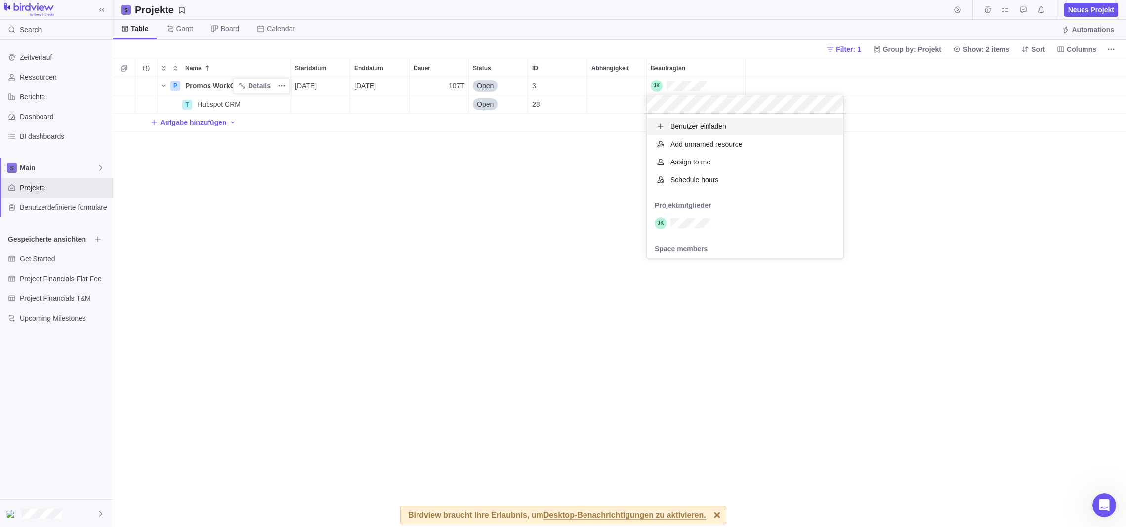
click at [697, 128] on span "Benutzer einladen" at bounding box center [698, 126] width 56 height 10
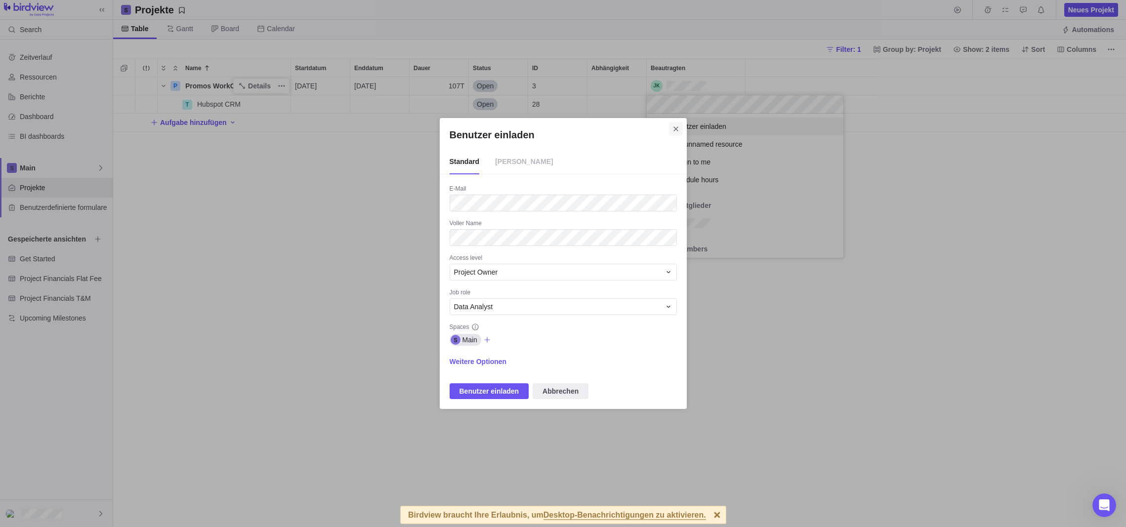
click at [676, 128] on icon "Schließen" at bounding box center [675, 128] width 4 height 4
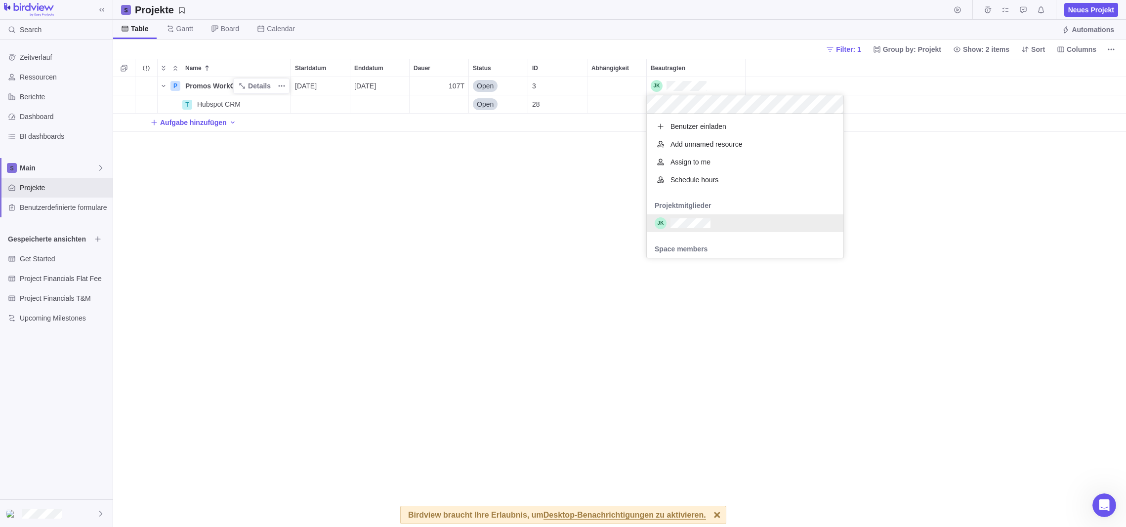
click at [676, 250] on span "Space members" at bounding box center [680, 249] width 69 height 10
click at [310, 253] on div "Name Startdatum Enddatum Dauer Status ID Abhängigkeit Beautragten P Promos Work…" at bounding box center [619, 293] width 1012 height 468
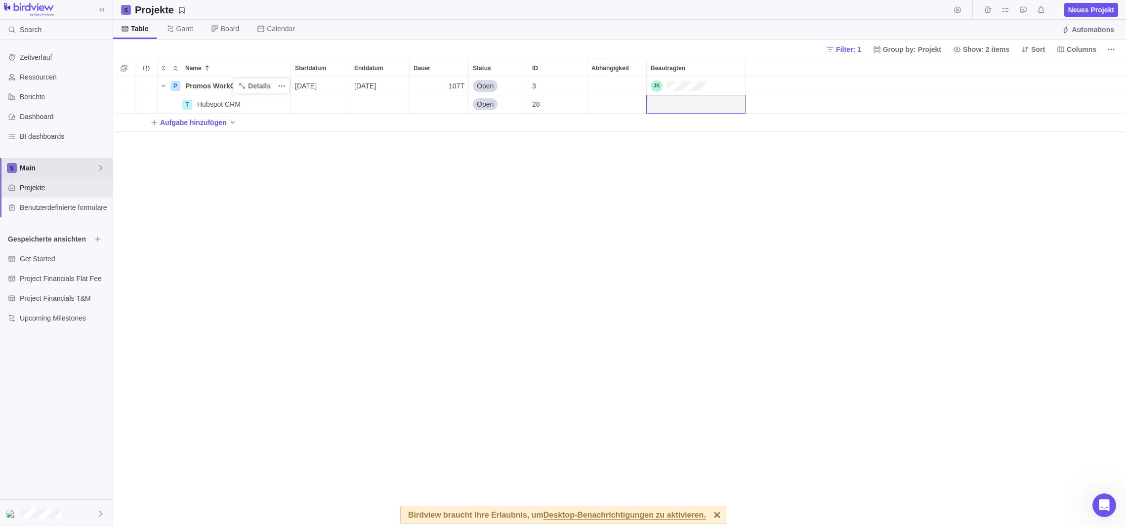
click at [100, 167] on icon at bounding box center [101, 168] width 8 height 8
click at [188, 168] on body "Search Zeitverlauf Ressourcen Berichte Dashboard BI dashboards Main Projekte Be…" at bounding box center [563, 263] width 1126 height 527
click at [100, 166] on icon at bounding box center [101, 168] width 8 height 8
click at [32, 168] on span "Main" at bounding box center [58, 168] width 77 height 10
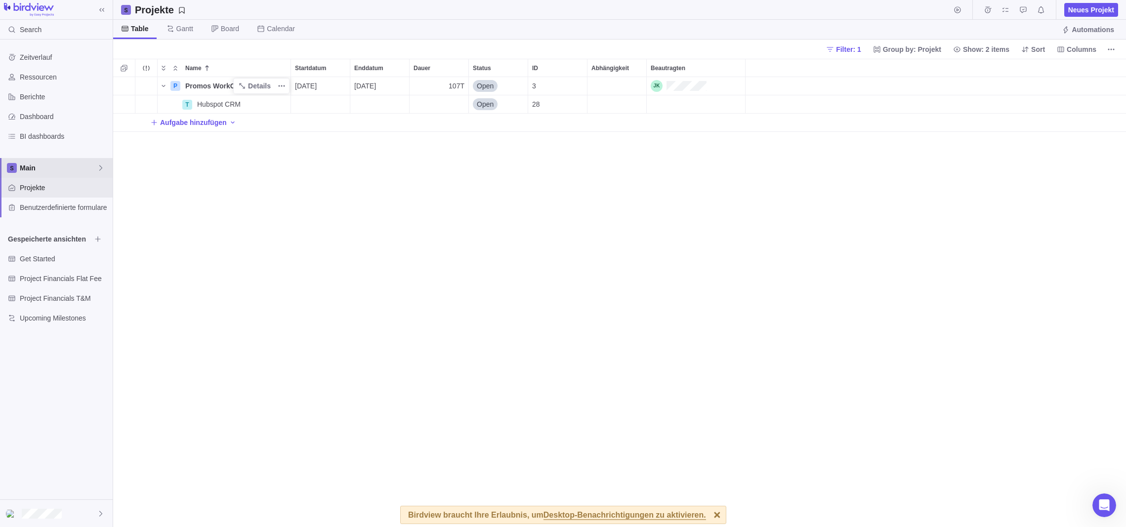
click at [37, 167] on span "Main" at bounding box center [58, 168] width 77 height 10
click at [36, 166] on span "Main" at bounding box center [58, 168] width 77 height 10
click at [42, 80] on span "Ressourcen" at bounding box center [64, 77] width 89 height 10
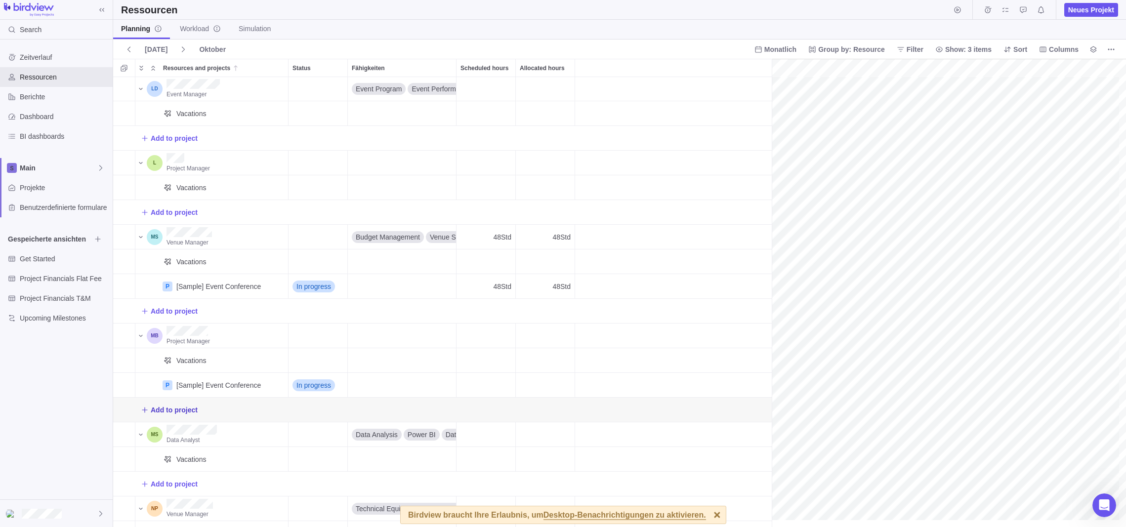
click at [181, 409] on span "Add to project" at bounding box center [174, 410] width 47 height 10
click at [232, 485] on span "Promos WorkOS und Prozesse" at bounding box center [211, 486] width 96 height 10
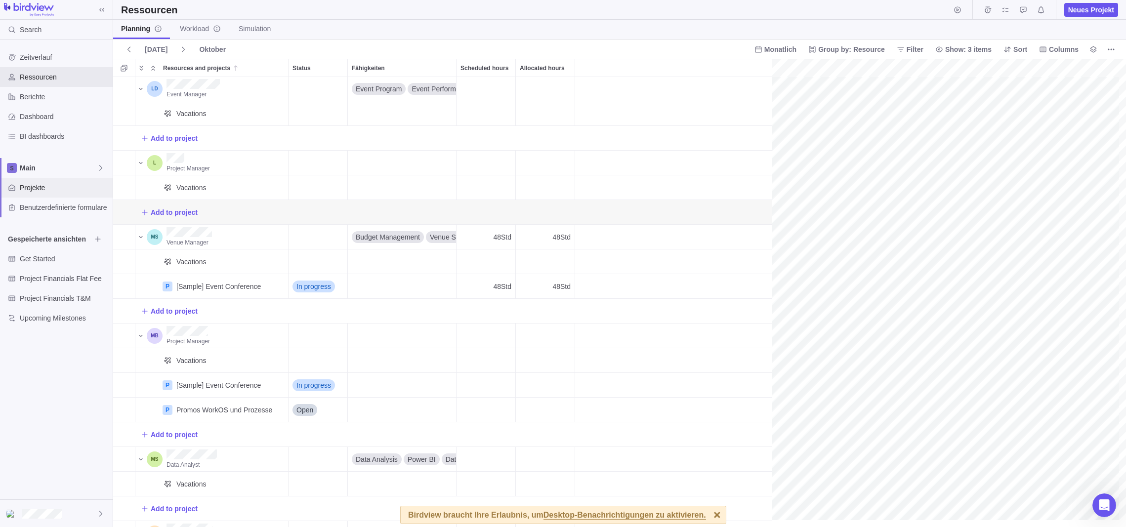
click at [43, 188] on span "Projekte" at bounding box center [64, 188] width 89 height 10
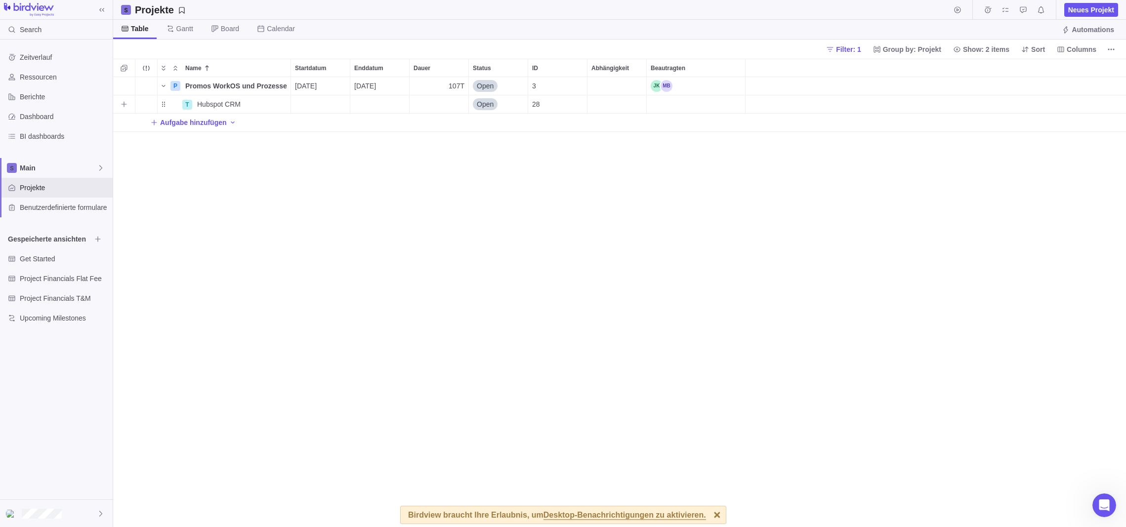
click at [676, 101] on div "Beautragten" at bounding box center [695, 104] width 98 height 18
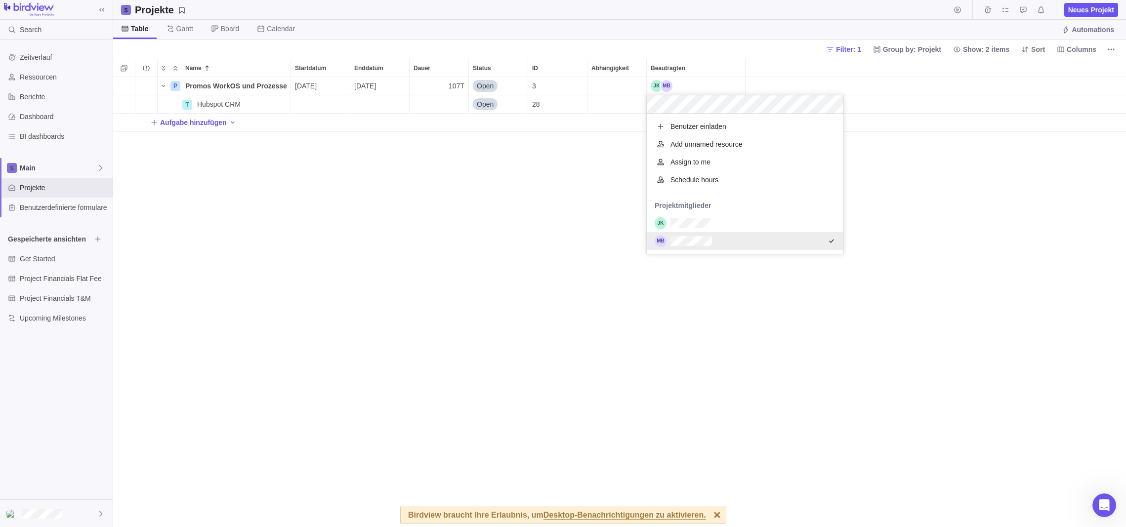
click at [712, 282] on div "Name Startdatum Enddatum Dauer Status ID Abhängigkeit Beautragten P Promos Work…" at bounding box center [619, 293] width 1012 height 468
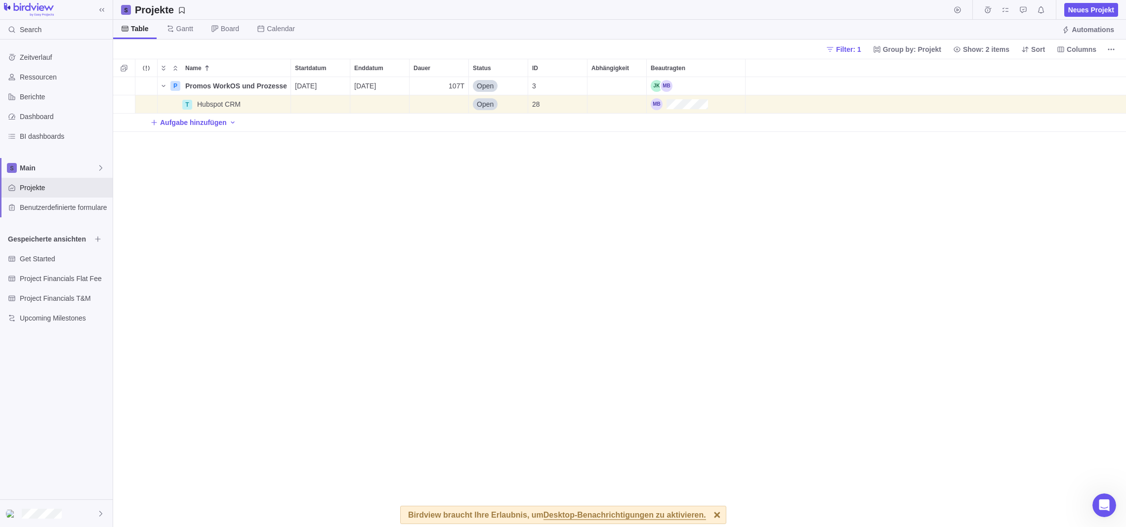
click at [712, 280] on div "P Promos WorkOS und Prozesse Details 02.10.2025 27.02.2026 107T Open 3 T Hubspo…" at bounding box center [619, 302] width 1012 height 450
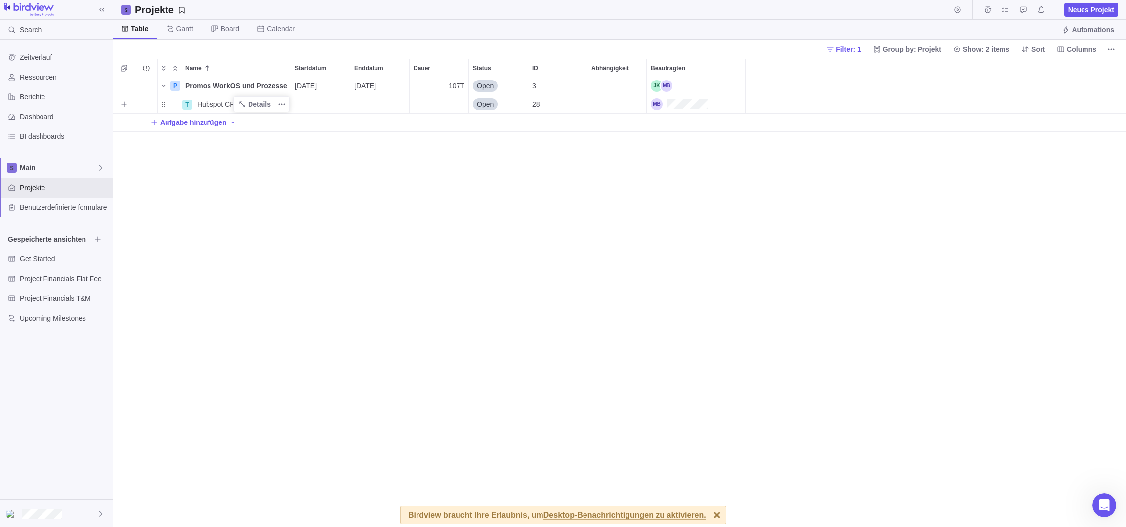
click at [209, 105] on span "Hubspot CRM" at bounding box center [218, 104] width 43 height 10
click at [240, 178] on div "Name Startdatum Enddatum Dauer Status ID Abhängigkeit Beautragten P Promos Work…" at bounding box center [619, 293] width 1012 height 468
click at [154, 121] on icon "Add New" at bounding box center [153, 122] width 5 height 5
drag, startPoint x: 187, startPoint y: 121, endPoint x: 203, endPoint y: 121, distance: 16.8
click at [212, 123] on div "Name Startdatum Enddatum Dauer Status ID Abhängigkeit Beautragten P Promos Work…" at bounding box center [619, 293] width 1012 height 468
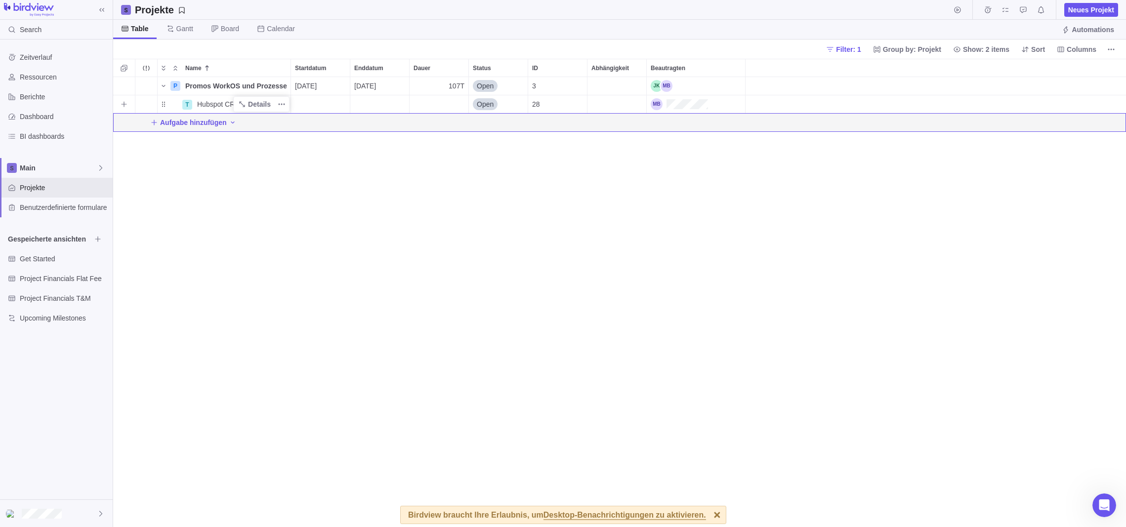
click at [219, 101] on span "Hubspot CRM" at bounding box center [218, 104] width 43 height 10
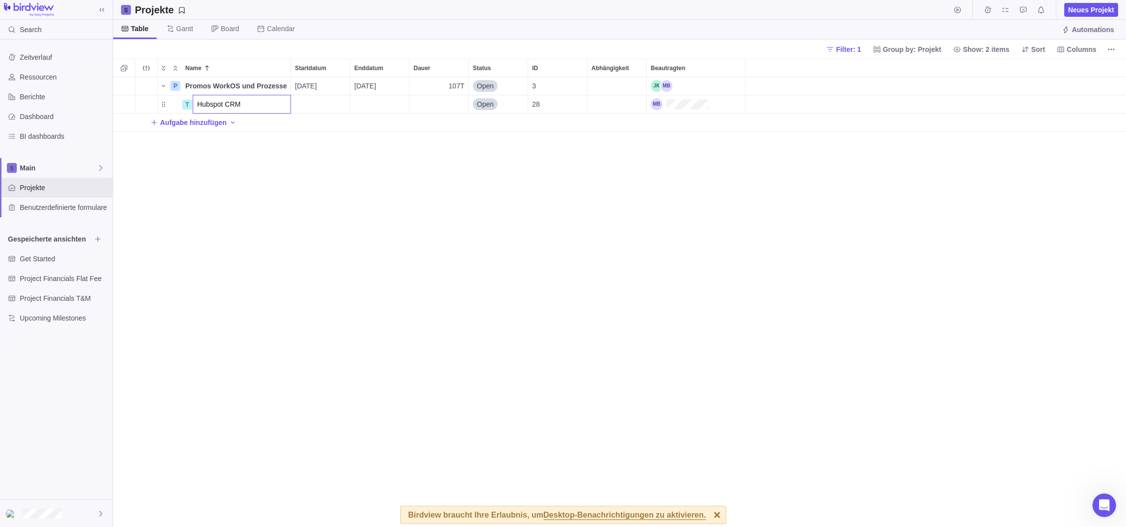
click at [186, 104] on div "Name Startdatum Enddatum Dauer Status ID Abhängigkeit Beautragten P Promos Work…" at bounding box center [619, 293] width 1012 height 468
click at [204, 103] on span "Hubspot CRM" at bounding box center [218, 104] width 43 height 10
click at [204, 103] on input "Hubspot CRM" at bounding box center [242, 104] width 98 height 19
click at [486, 106] on div "Name Startdatum Enddatum Dauer Status ID Abhängigkeit Beautragten P Promos Work…" at bounding box center [619, 293] width 1012 height 468
click at [123, 103] on icon "Add sub-activity" at bounding box center [124, 104] width 8 height 8
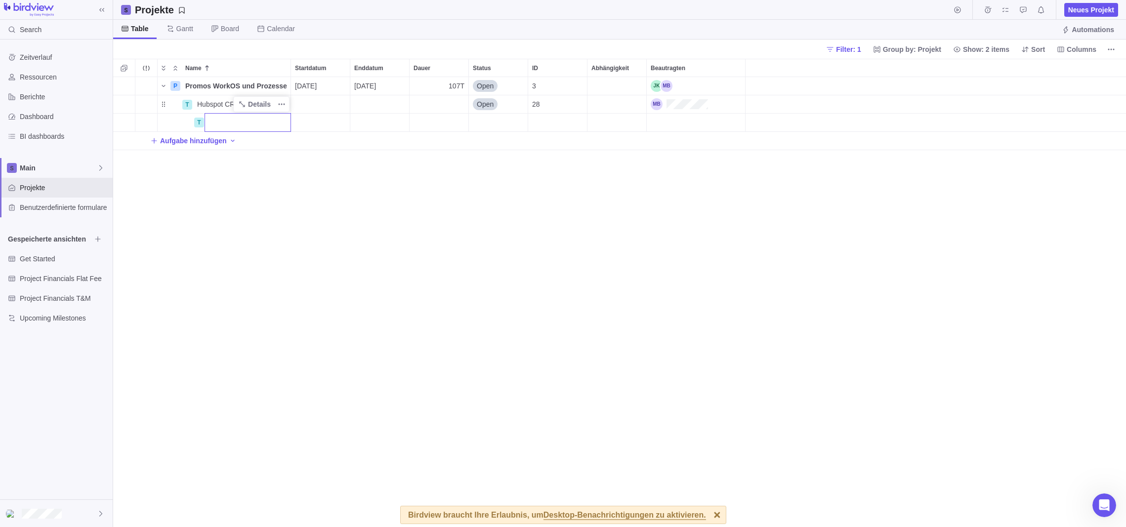
click at [291, 187] on div "Name Startdatum Enddatum Dauer Status ID Abhängigkeit Beautragten P Promos Work…" at bounding box center [619, 293] width 1012 height 468
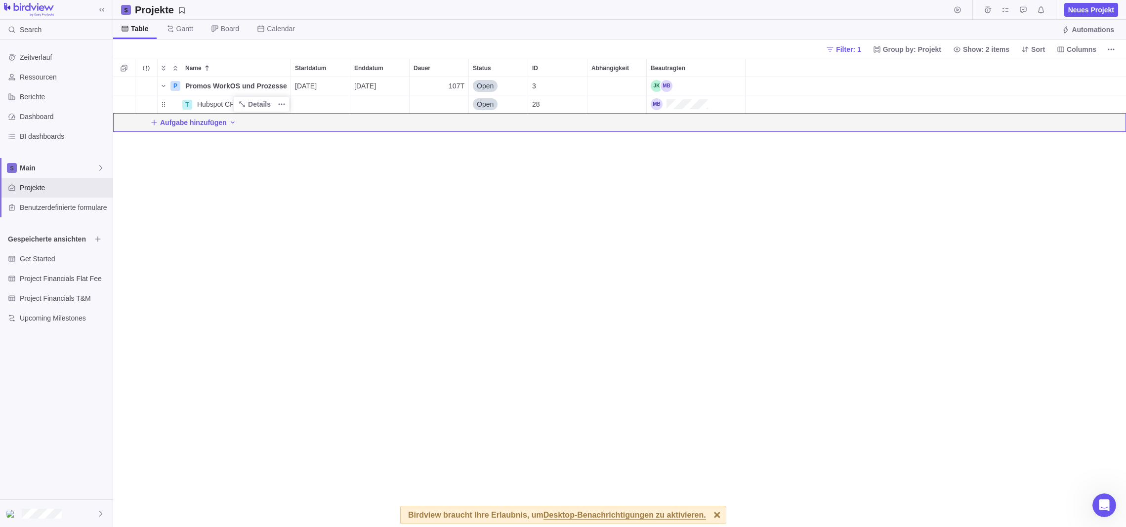
click at [253, 125] on div "Aufgabe hinzufügen" at bounding box center [619, 123] width 1012 height 18
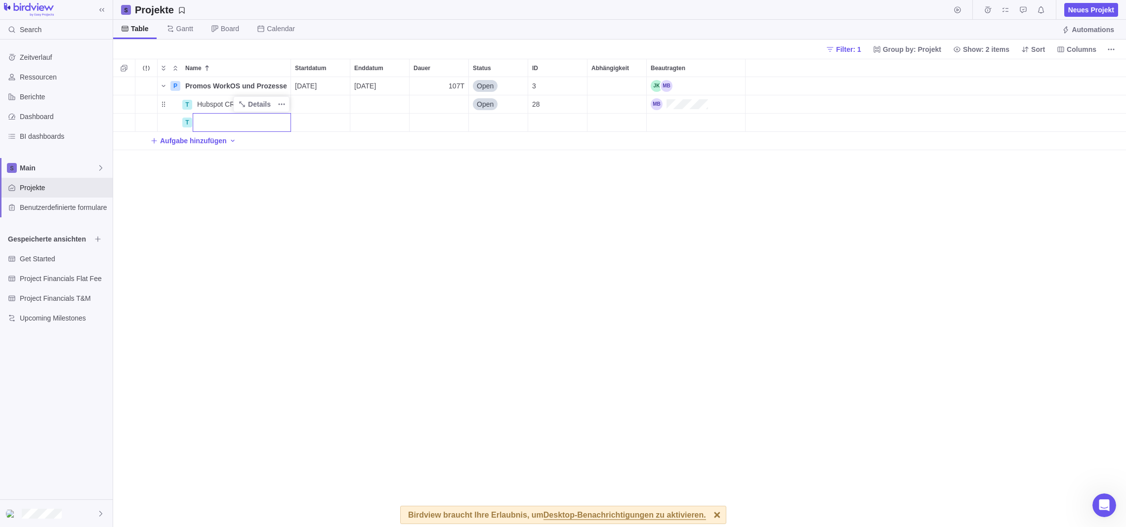
click at [272, 190] on div "Name Startdatum Enddatum Dauer Status ID Abhängigkeit Beautragten P Promos Work…" at bounding box center [619, 293] width 1012 height 468
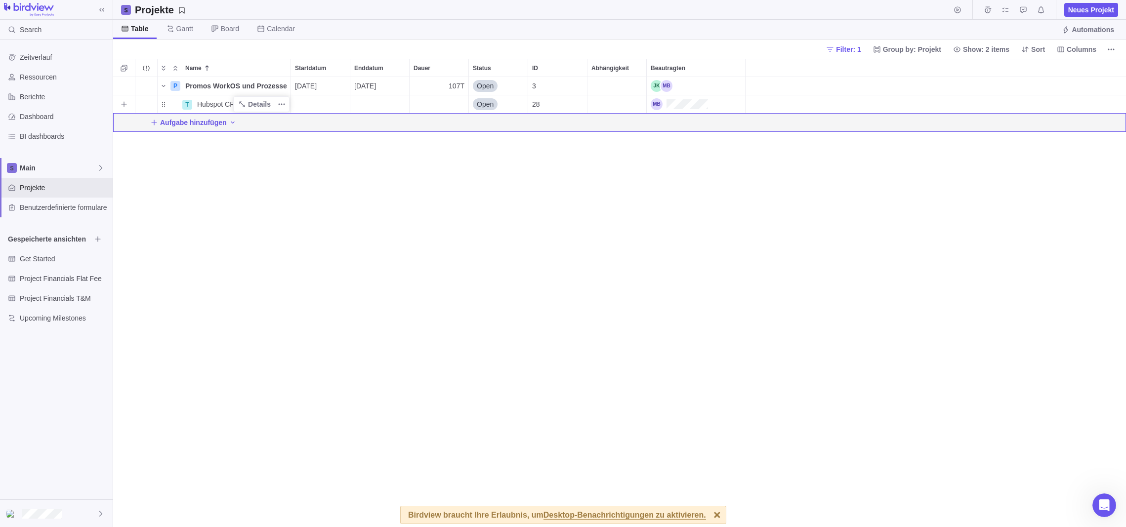
click at [209, 102] on span "Hubspot CRM" at bounding box center [218, 104] width 43 height 10
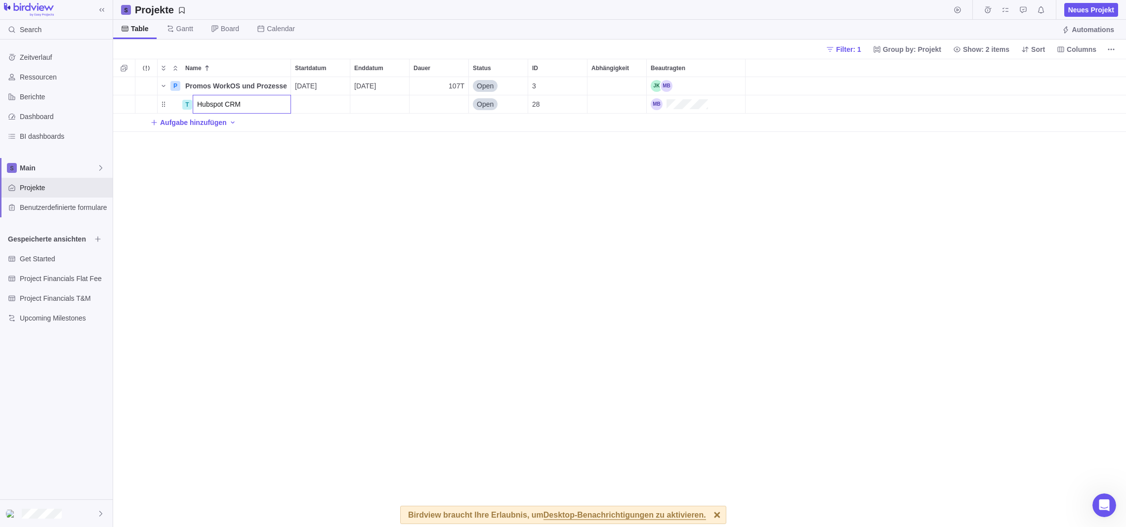
click at [121, 107] on div "Name Startdatum Enddatum Dauer Status ID Abhängigkeit Beautragten P Promos Work…" at bounding box center [619, 293] width 1012 height 468
click at [123, 104] on icon "Add sub-activity" at bounding box center [124, 104] width 8 height 8
type input "Hubspot CMS"
click at [275, 216] on div "Name Startdatum Enddatum Dauer Status ID Abhängigkeit Beautragten P Promos Work…" at bounding box center [619, 293] width 1012 height 468
click at [272, 213] on div "P Promos WorkOS und Prozesse Details 02.10.2025 27.02.2026 107T Open 3 T Hubspo…" at bounding box center [619, 302] width 1012 height 450
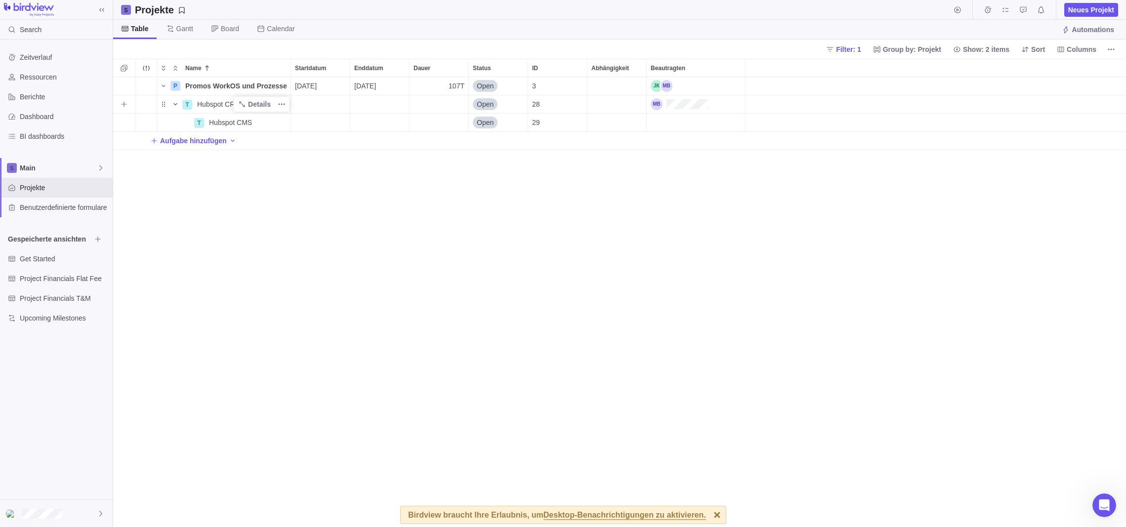
click at [177, 103] on icon "Name" at bounding box center [174, 104] width 3 height 2
click at [177, 103] on icon "Name" at bounding box center [175, 104] width 8 height 8
click at [164, 85] on icon "Name" at bounding box center [164, 86] width 8 height 8
click at [146, 67] on icon "Weitere Aktionen" at bounding box center [146, 68] width 8 height 8
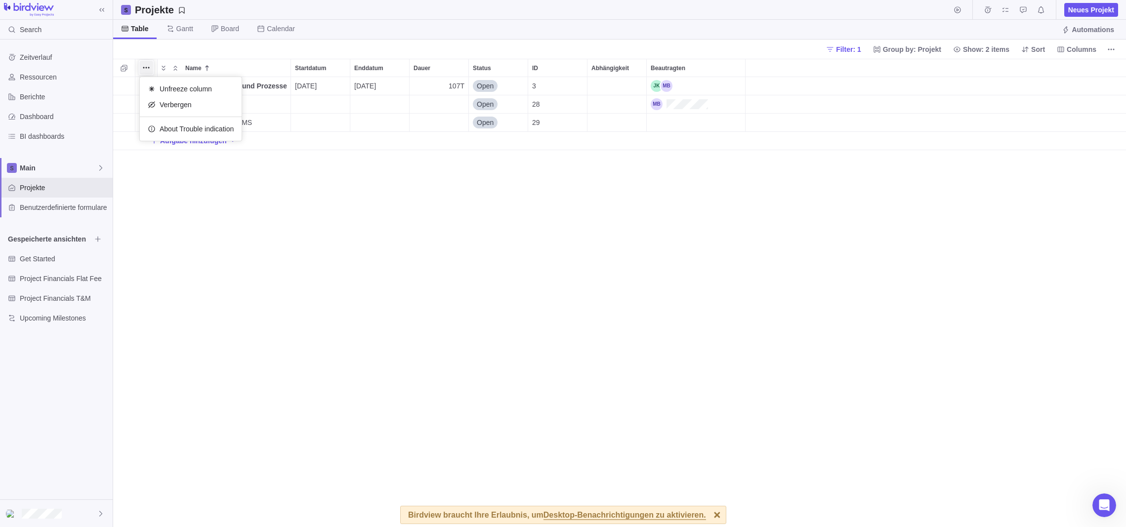
click at [215, 196] on div "Name Startdatum Enddatum Dauer Status ID Abhängigkeit Beautragten P Promos Work…" at bounding box center [619, 293] width 1012 height 468
click at [125, 66] on icon "Selection mode" at bounding box center [124, 68] width 6 height 6
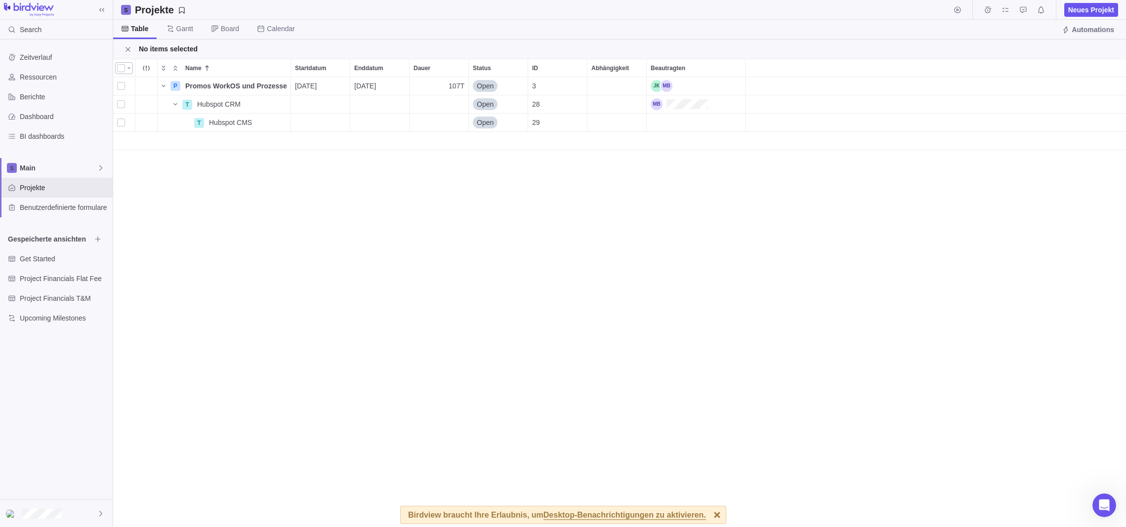
click at [130, 67] on div at bounding box center [124, 68] width 18 height 12
click at [195, 173] on div "Name Startdatum Enddatum Dauer Status ID Abhängigkeit Beautragten P Promos Work…" at bounding box center [619, 293] width 1012 height 468
click at [125, 47] on icon "Schließen" at bounding box center [128, 49] width 8 height 8
click at [634, 67] on icon "Weitere Aktionen" at bounding box center [635, 68] width 8 height 8
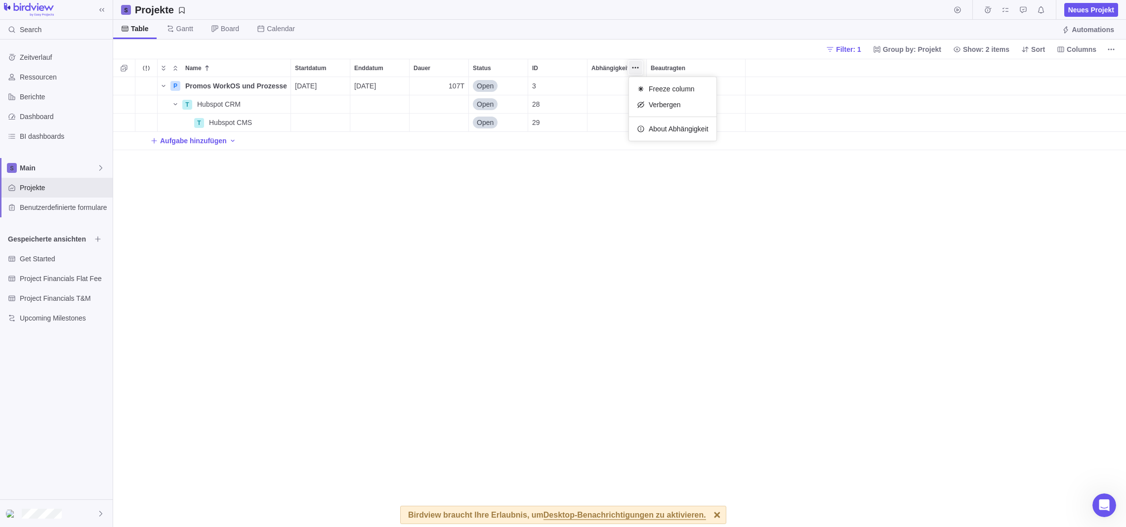
click at [660, 199] on div "Name Startdatum Enddatum Dauer Status ID Abhängigkeit Beautragten P Promos Work…" at bounding box center [619, 293] width 1012 height 468
click at [684, 514] on span "Desktop-Benachrichtigungen zu aktivieren." at bounding box center [624, 515] width 162 height 9
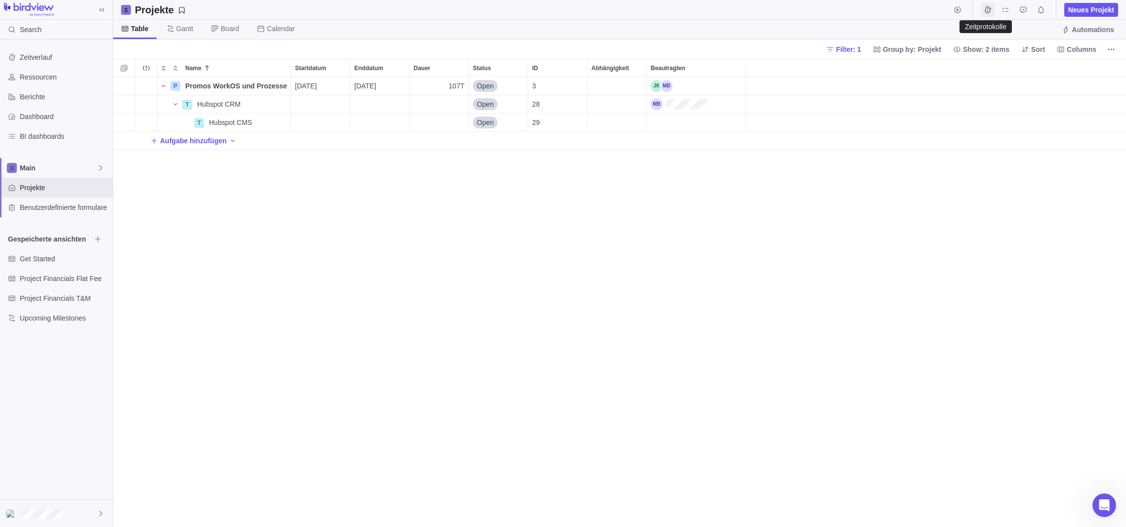
click at [988, 8] on icon "Zeitprotokolle" at bounding box center [987, 9] width 6 height 6
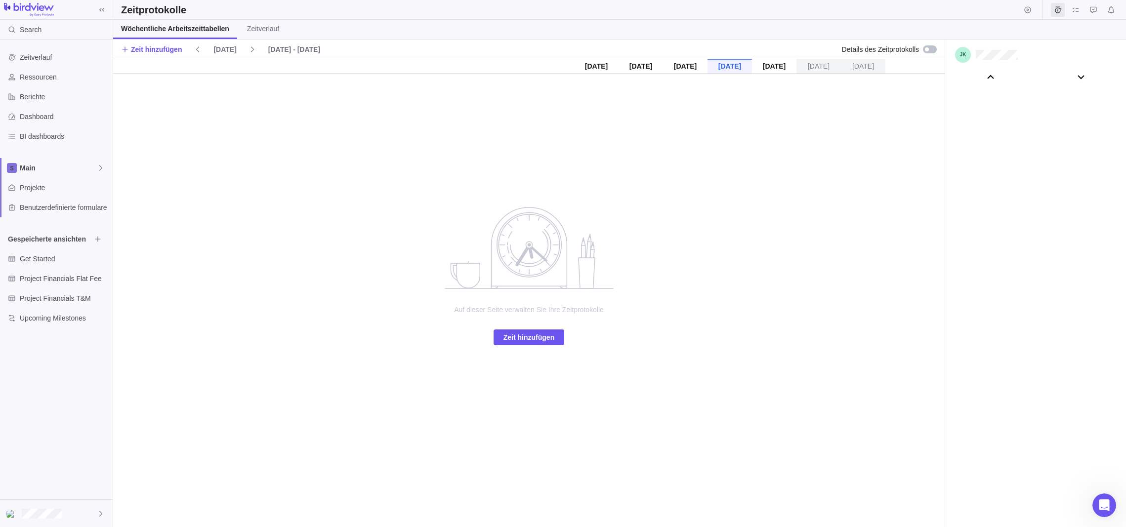
scroll to position [55008, 0]
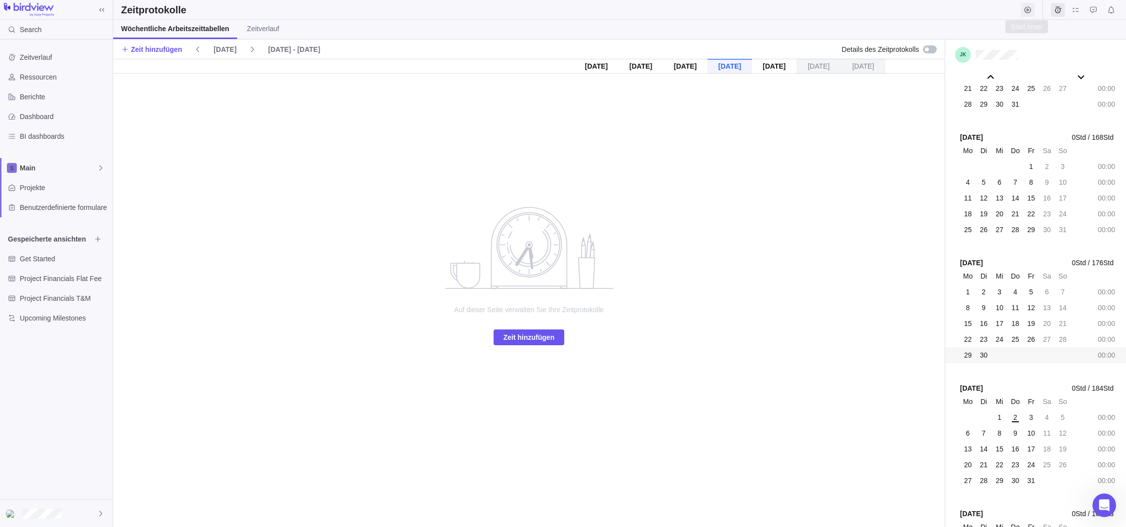
click at [1025, 8] on icon "Start timer" at bounding box center [1027, 10] width 8 height 8
click at [900, 142] on body "Search Zeitverlauf Ressourcen Berichte Dashboard BI dashboards Main Projekte Be…" at bounding box center [563, 263] width 1126 height 527
click at [1075, 8] on icon "Meine aufgaben" at bounding box center [1075, 10] width 8 height 8
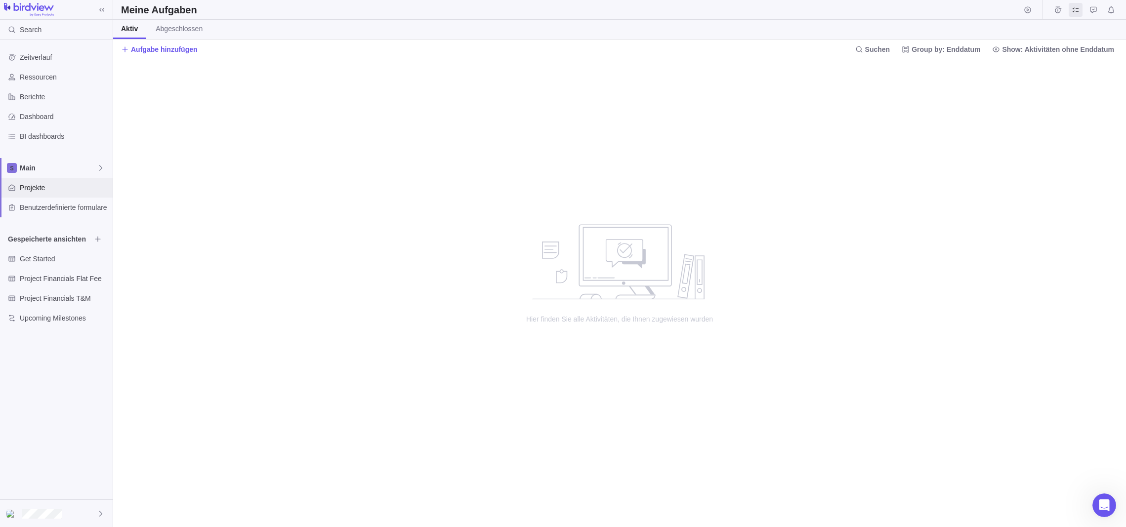
click at [39, 183] on span "Projekte" at bounding box center [64, 188] width 89 height 10
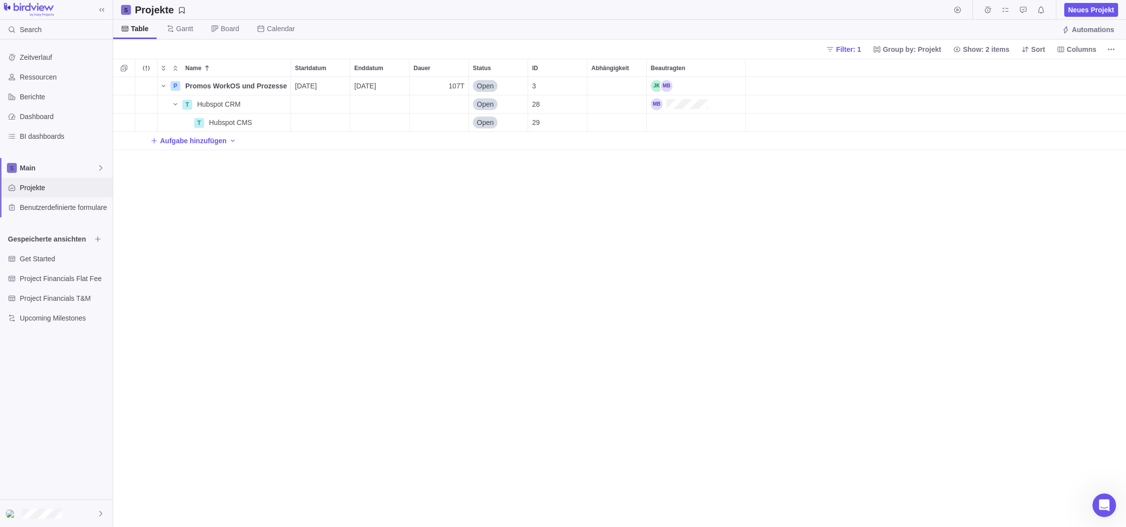
scroll to position [443, 1005]
